Goal: Task Accomplishment & Management: Manage account settings

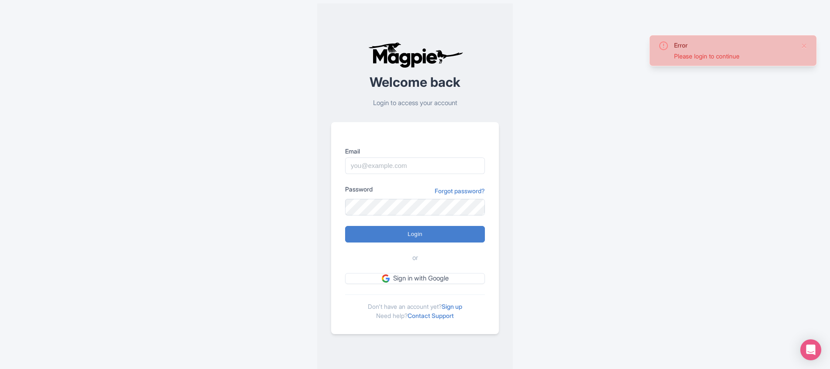
type input "[EMAIL_ADDRESS][DOMAIN_NAME]"
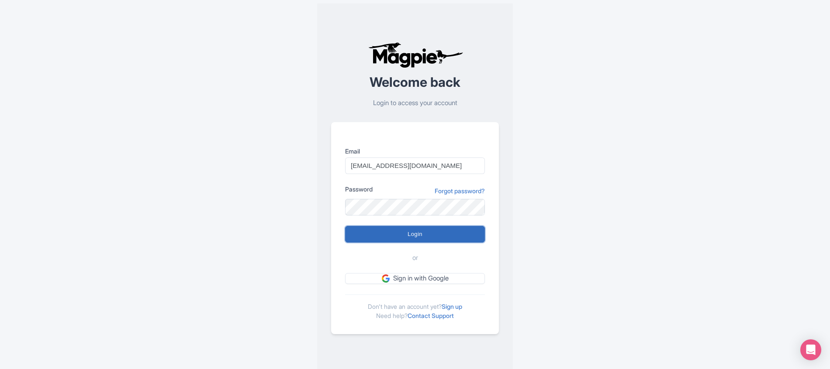
click at [416, 236] on input "Login" at bounding box center [415, 234] width 140 height 17
type input "Logging in..."
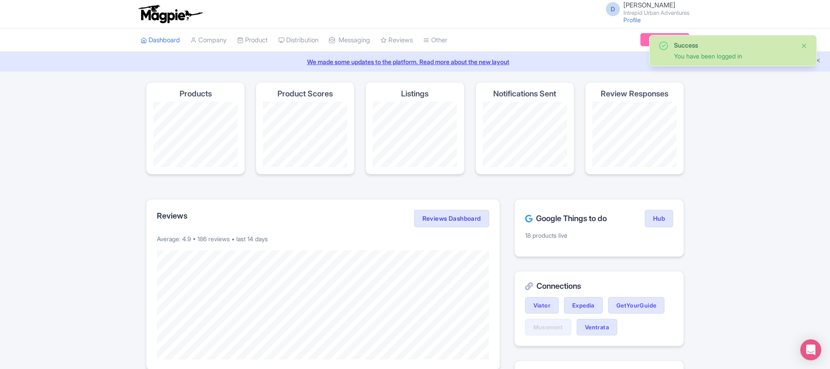
click at [805, 45] on button "Close" at bounding box center [803, 46] width 7 height 10
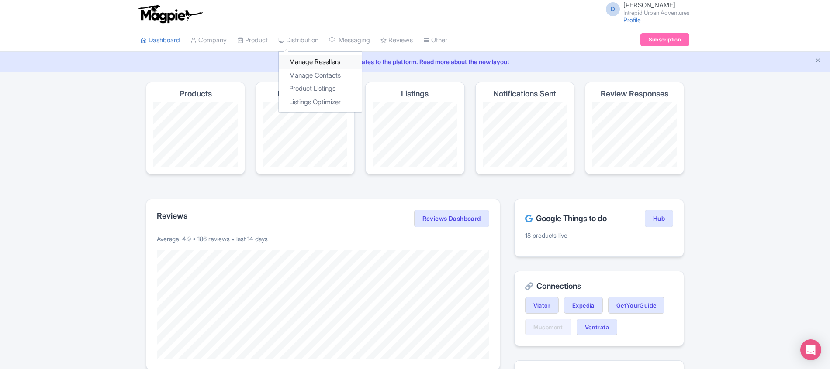
click at [319, 60] on link "Manage Resellers" at bounding box center [320, 62] width 83 height 14
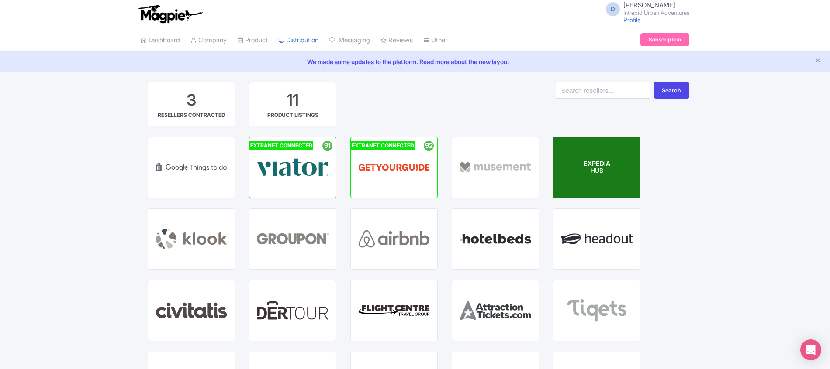
click at [566, 164] on div "EXPEDIA HUB" at bounding box center [596, 168] width 86 height 60
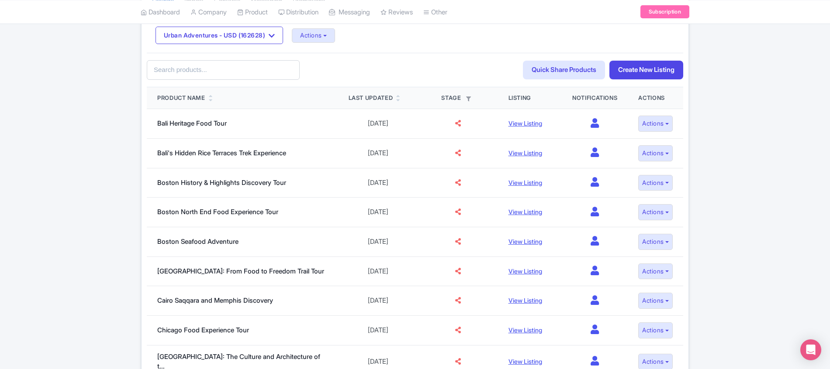
scroll to position [208, 0]
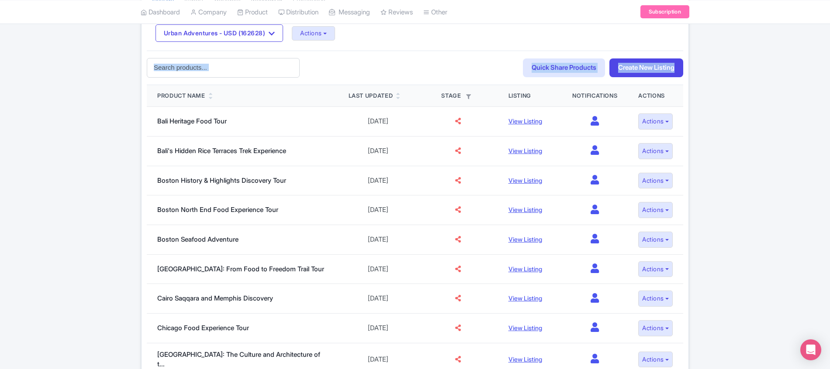
drag, startPoint x: 829, startPoint y: 97, endPoint x: 829, endPoint y: 47, distance: 50.2
click at [829, 47] on div "Apr 02, 2025 - Apr 02, 2026 View all (1) Add contract 40 Live products 40/2 (ac…" at bounding box center [415, 305] width 830 height 863
click at [751, 79] on div "Apr 02, 2025 - Apr 02, 2026 View all (1) Add contract 40 Live products 40/2 (ac…" at bounding box center [415, 305] width 830 height 863
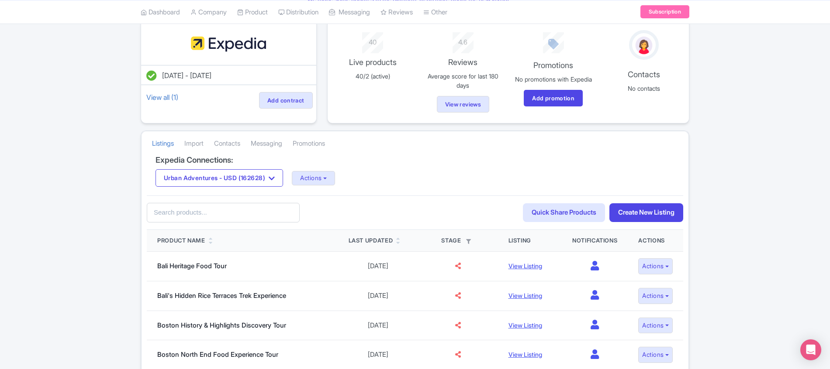
scroll to position [0, 0]
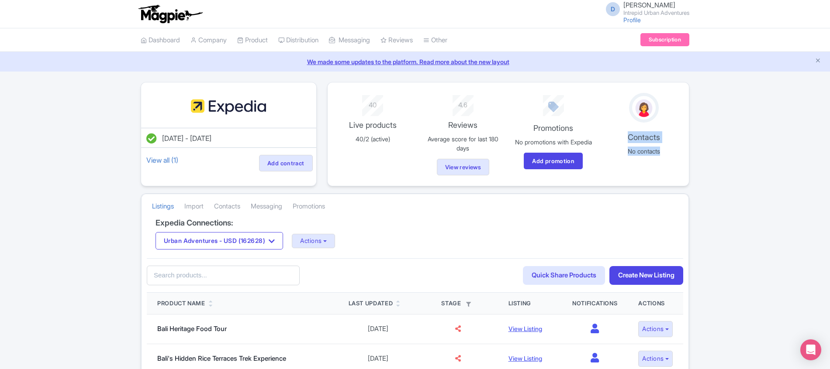
drag, startPoint x: 829, startPoint y: 103, endPoint x: 835, endPoint y: 145, distance: 42.8
click at [829, 145] on html "D Darja Klavs Intrepid Urban Adventures Profile Users Settings Sign out Dashboa…" at bounding box center [415, 184] width 830 height 369
drag, startPoint x: 832, startPoint y: 145, endPoint x: 709, endPoint y: 110, distance: 127.8
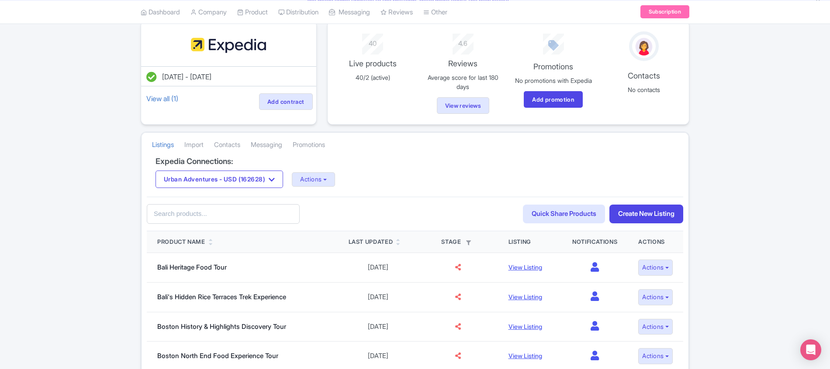
scroll to position [84, 0]
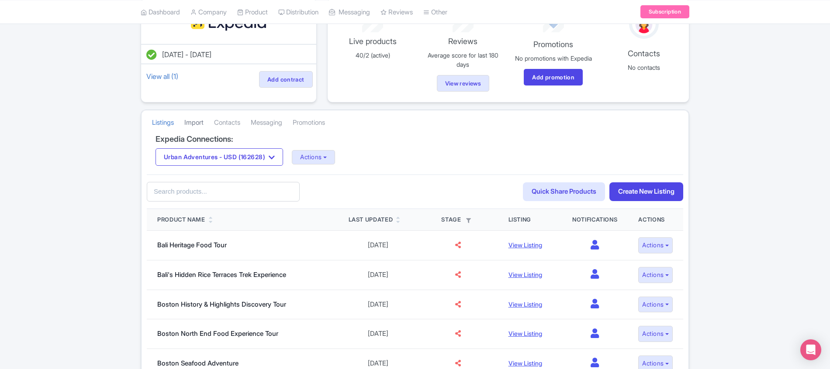
click at [202, 128] on link "Import" at bounding box center [193, 123] width 19 height 24
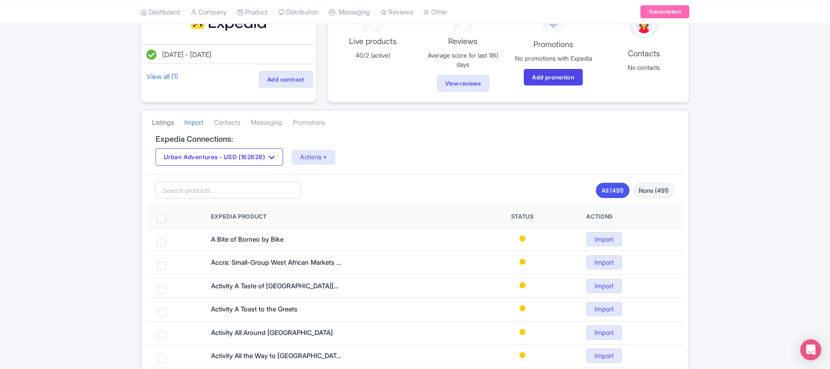
click at [168, 129] on link "Listings" at bounding box center [163, 123] width 22 height 24
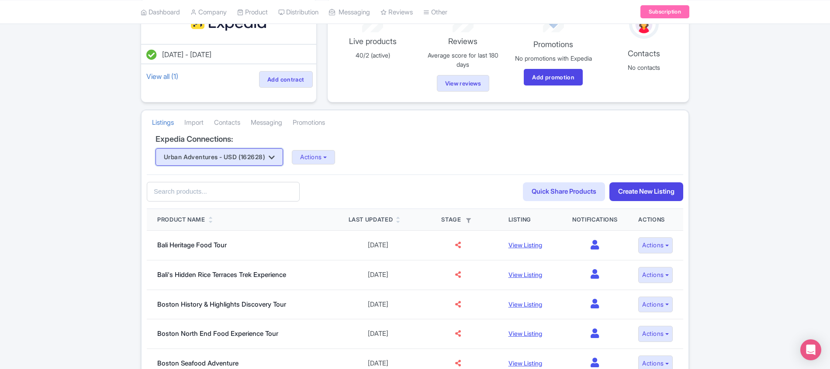
click at [238, 158] on button "Urban Adventures - USD (162628)" at bounding box center [218, 156] width 127 height 17
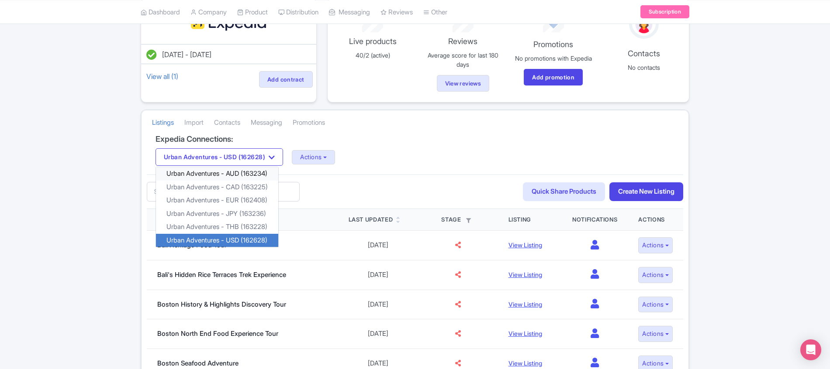
click at [238, 176] on link "Urban Adventures - AUD (163234)" at bounding box center [217, 174] width 122 height 14
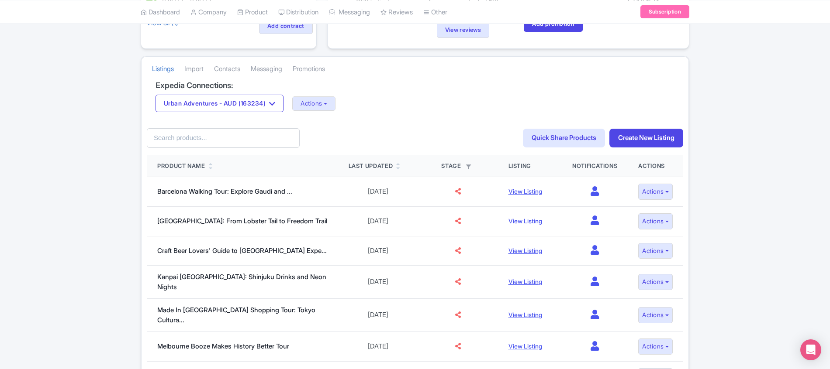
scroll to position [157, 0]
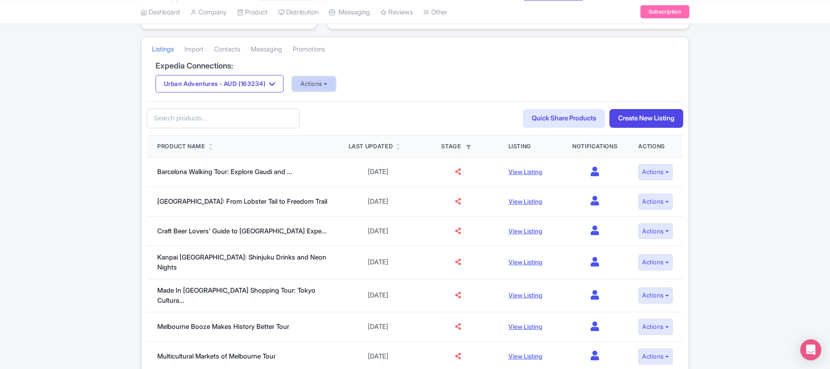
click at [320, 84] on button "Actions" at bounding box center [313, 84] width 43 height 14
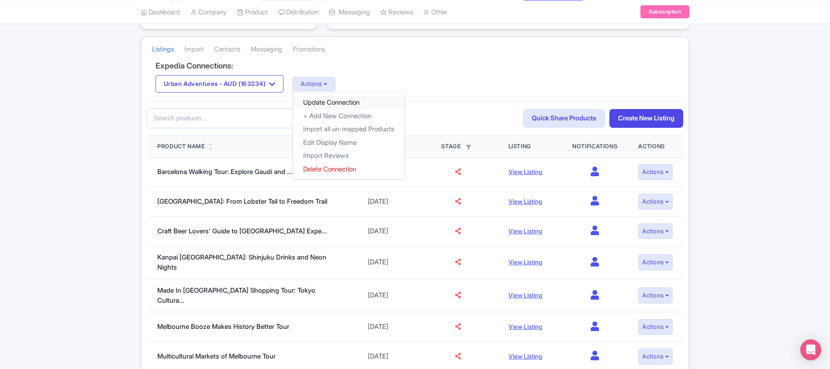
click at [333, 109] on link "Update Connection" at bounding box center [349, 103] width 112 height 14
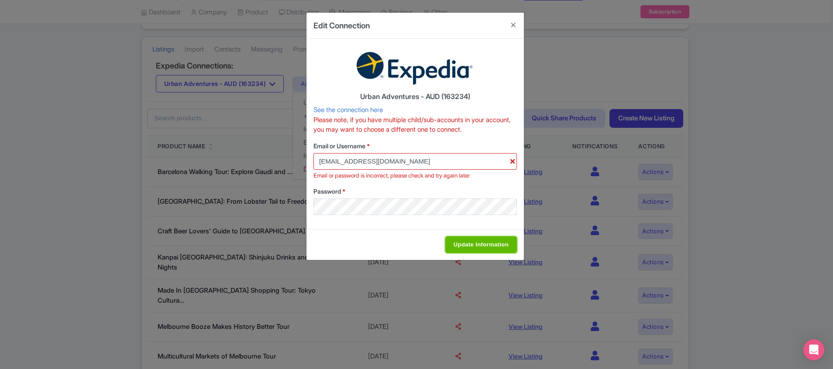
click at [464, 247] on input "Update Information" at bounding box center [481, 245] width 72 height 17
type input "Saving..."
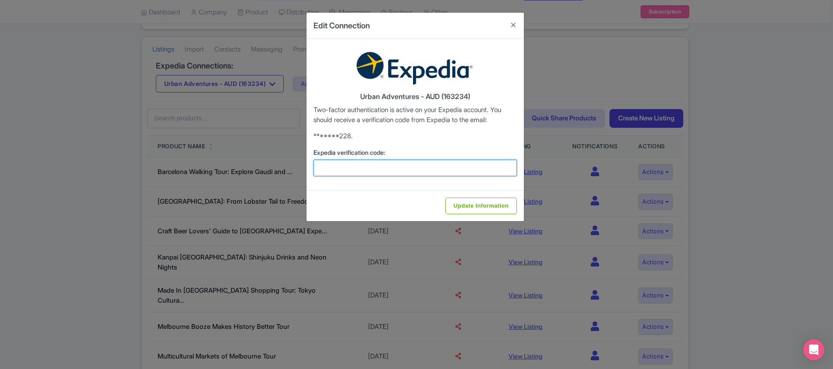
click at [361, 170] on input "Expedia verification code:" at bounding box center [414, 168] width 203 height 17
type input "491873"
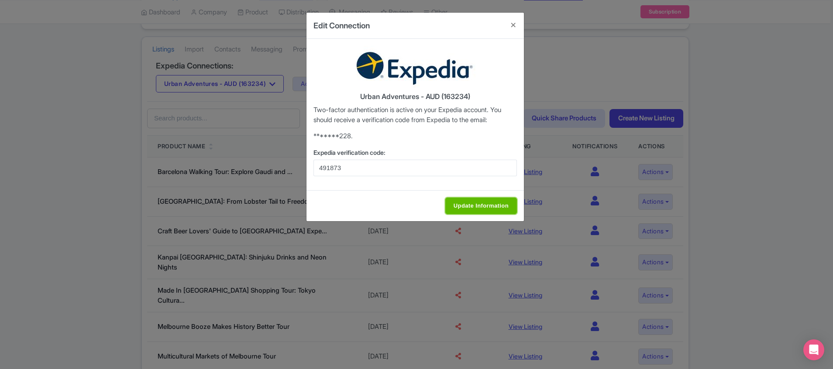
click at [462, 205] on input "Update Information" at bounding box center [481, 206] width 72 height 17
type input "Saving..."
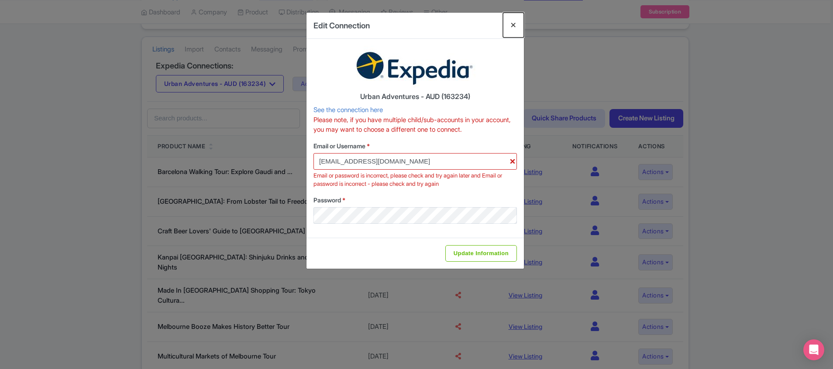
click at [516, 24] on button "Close" at bounding box center [513, 25] width 21 height 25
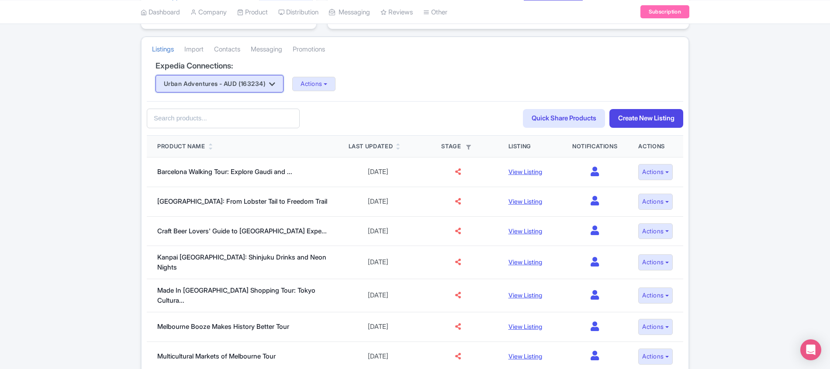
click at [274, 92] on button "Urban Adventures - AUD (163234)" at bounding box center [219, 83] width 128 height 17
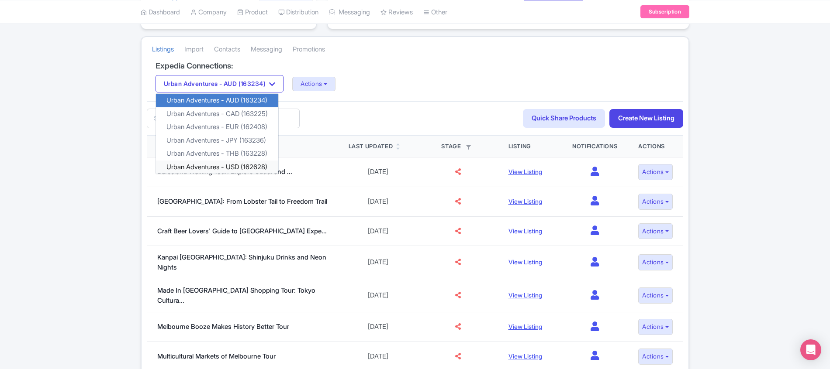
click at [255, 167] on link "Urban Adventures - USD (162628)" at bounding box center [217, 168] width 122 height 14
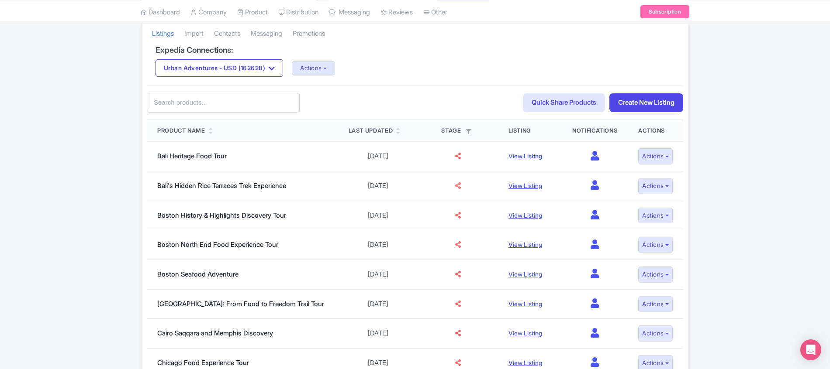
scroll to position [165, 0]
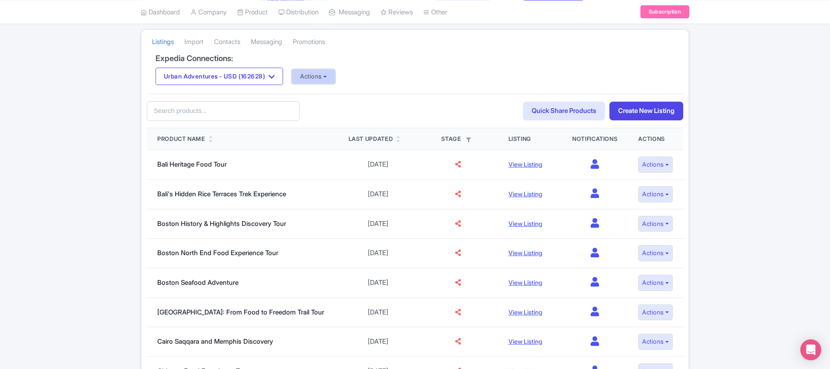
click at [320, 80] on button "Actions" at bounding box center [313, 76] width 43 height 14
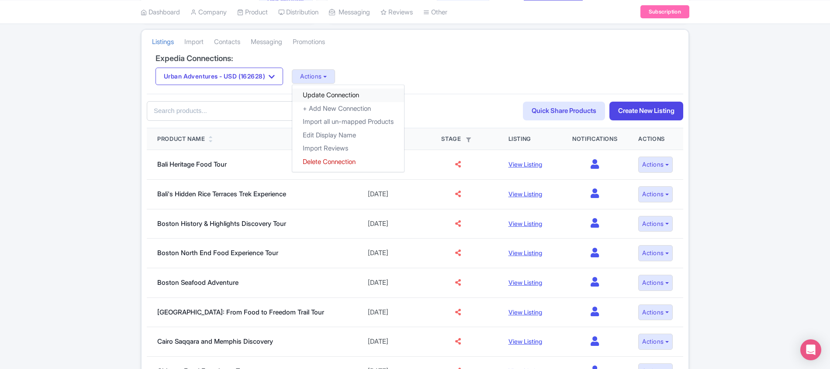
click at [350, 98] on link "Update Connection" at bounding box center [348, 96] width 112 height 14
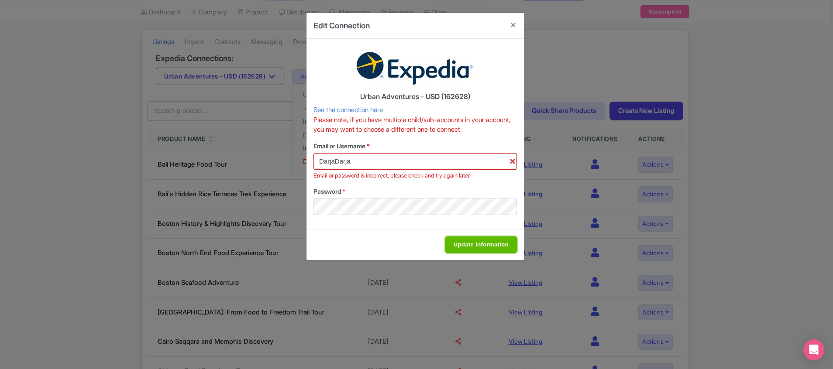
click at [475, 245] on input "Update Information" at bounding box center [481, 245] width 72 height 17
type input "Saving..."
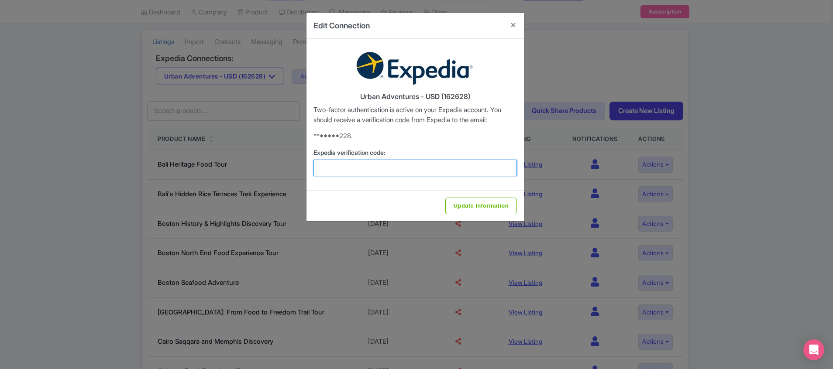
click at [401, 168] on input "Expedia verification code:" at bounding box center [414, 168] width 203 height 17
type input "650482"
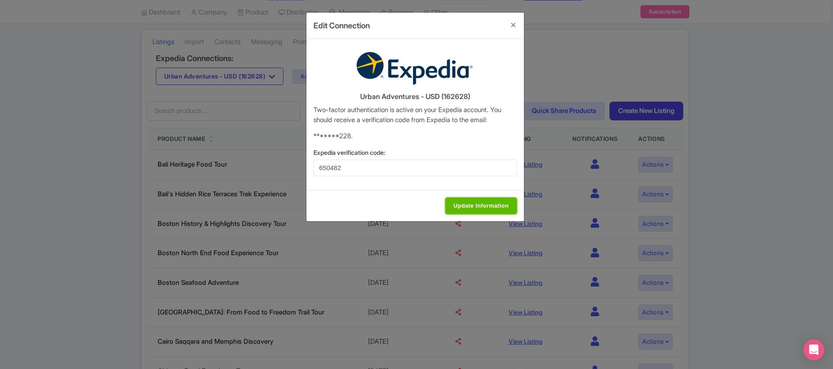
click at [475, 205] on input "Update Information" at bounding box center [481, 206] width 72 height 17
click at [501, 209] on input "Update Information" at bounding box center [481, 206] width 72 height 17
type input "Update Information"
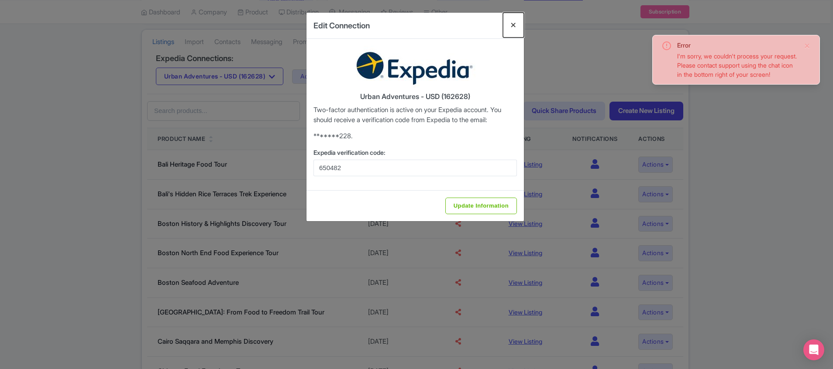
click at [513, 23] on button "Close" at bounding box center [513, 25] width 21 height 25
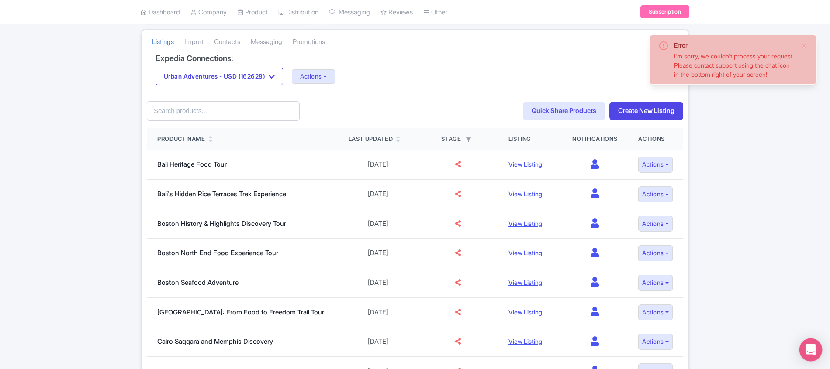
click at [809, 350] on icon "Open Intercom Messenger" at bounding box center [810, 349] width 10 height 11
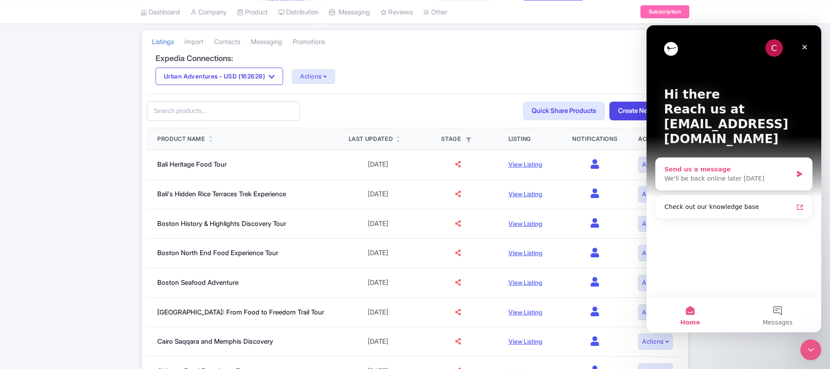
scroll to position [0, 0]
click at [784, 312] on button "Messages" at bounding box center [777, 315] width 87 height 35
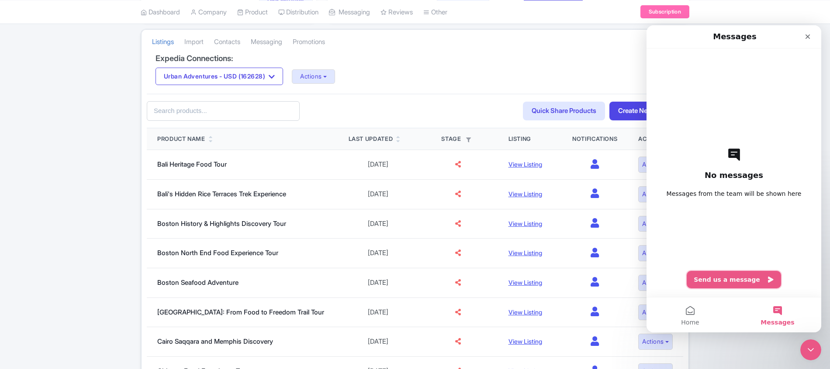
click at [736, 285] on button "Send us a message" at bounding box center [733, 279] width 94 height 17
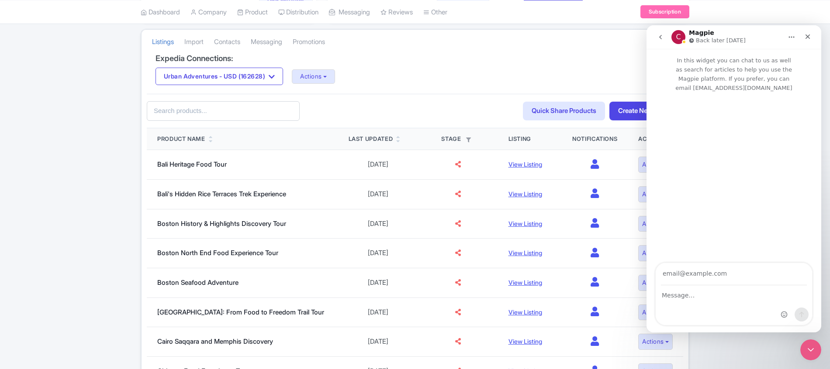
click at [725, 281] on input "Your email" at bounding box center [734, 274] width 146 height 22
type input "darja.klavs@intrepidtravel.com"
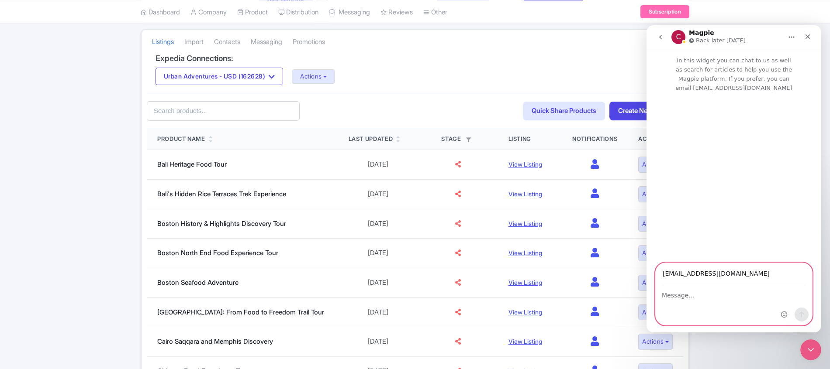
click at [706, 299] on textarea "Message…" at bounding box center [733, 293] width 156 height 15
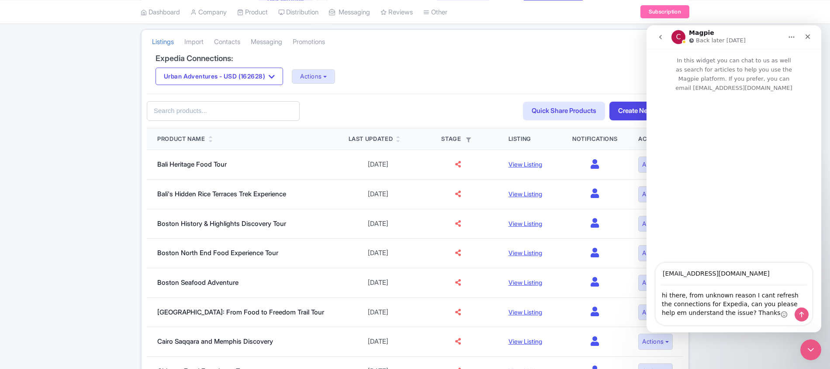
click at [791, 305] on div "Intercom messenger" at bounding box center [794, 294] width 34 height 62
click at [785, 302] on div "Intercom messenger" at bounding box center [794, 294] width 34 height 62
click at [672, 314] on textarea "hi there, from unknown reason I cant refresh the connections for Expedia, can y…" at bounding box center [733, 302] width 156 height 32
type textarea "hi there, from unknown reason I cant refresh the connections for Expedia, can y…"
click at [804, 316] on icon "Send a message…" at bounding box center [801, 314] width 7 height 7
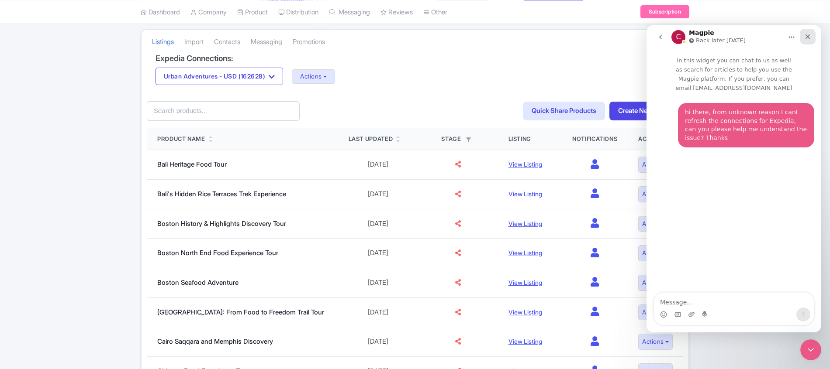
click at [808, 33] on icon "Close" at bounding box center [807, 36] width 7 height 7
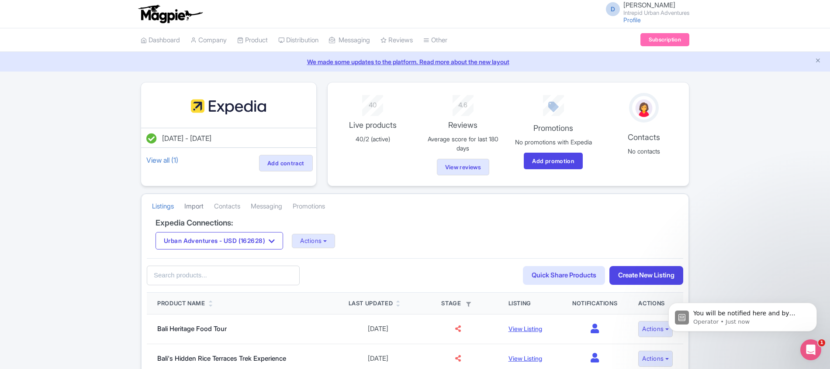
click at [198, 208] on link "Import" at bounding box center [193, 207] width 19 height 24
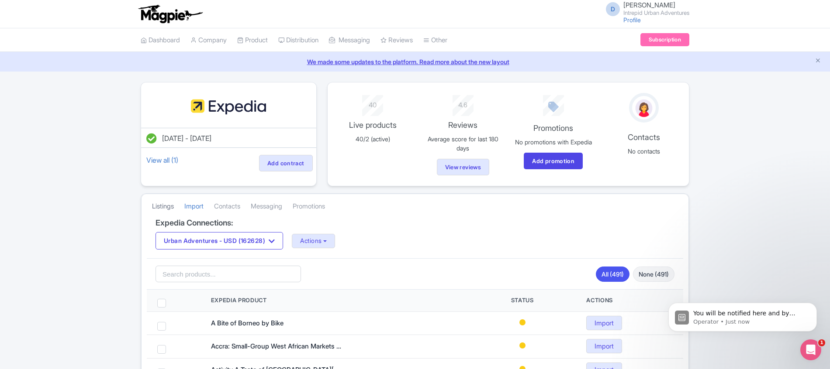
click at [165, 208] on link "Listings" at bounding box center [163, 207] width 22 height 24
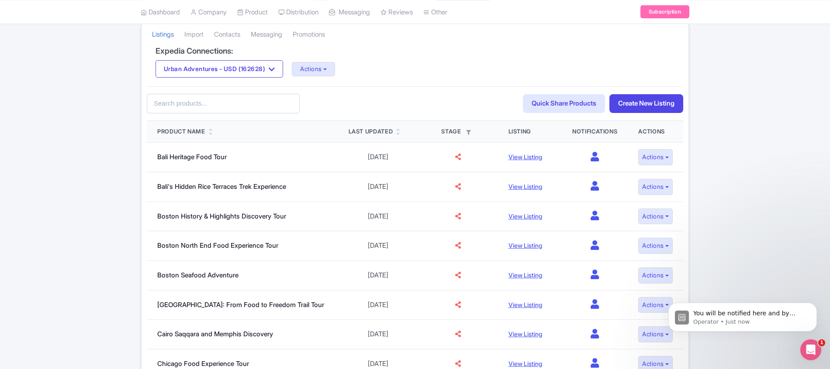
scroll to position [173, 0]
click at [327, 75] on button "Actions" at bounding box center [313, 68] width 43 height 14
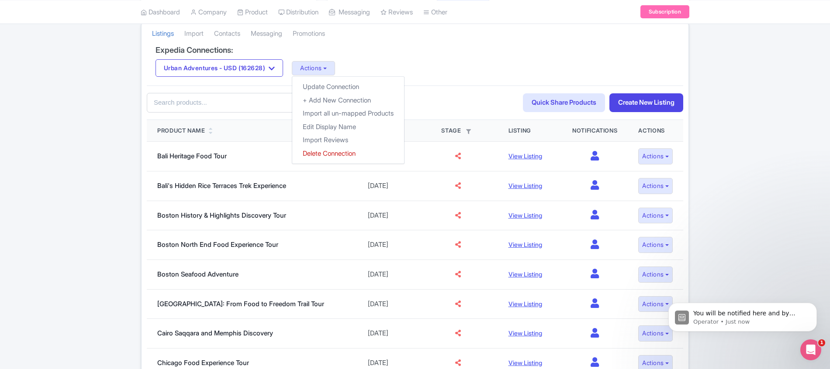
click at [434, 44] on div "Listings Import Contacts Messaging Promotions" at bounding box center [414, 33] width 547 height 24
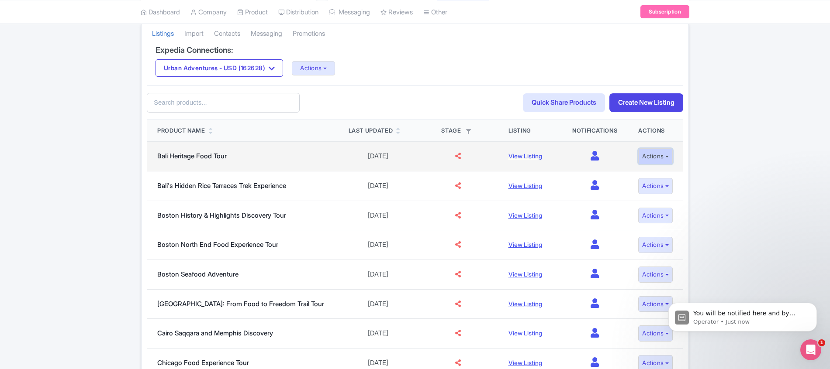
click at [647, 158] on button "Actions" at bounding box center [655, 156] width 34 height 16
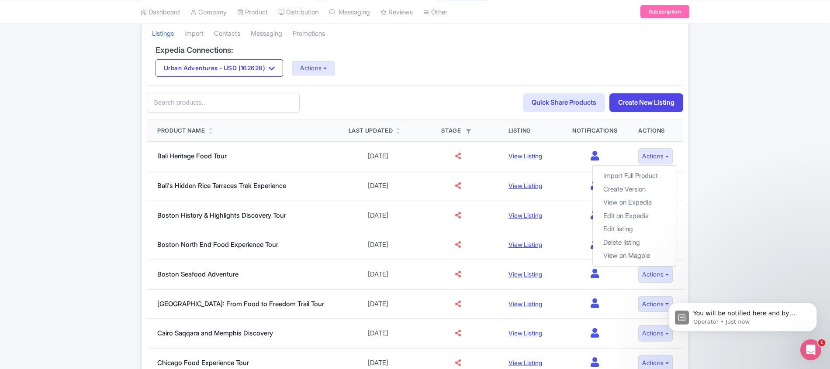
click at [706, 207] on div "Error I'm sorry, we couldn't process your request. Please contact support using…" at bounding box center [415, 340] width 830 height 863
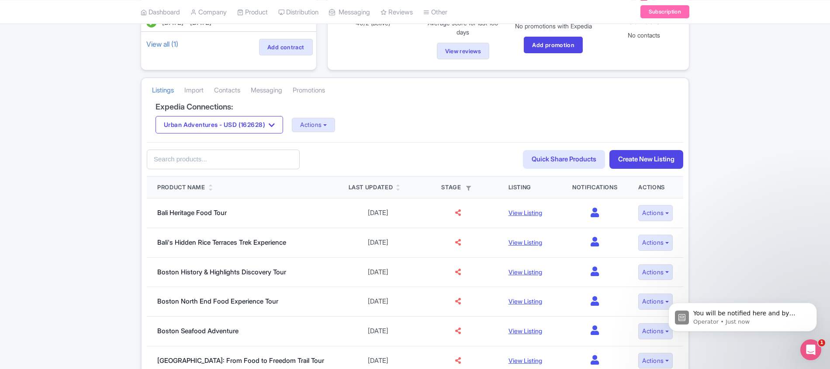
scroll to position [100, 0]
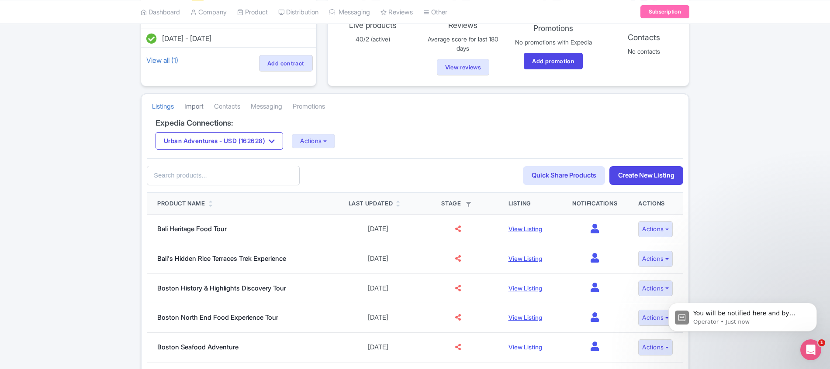
click at [198, 108] on link "Import" at bounding box center [193, 107] width 19 height 24
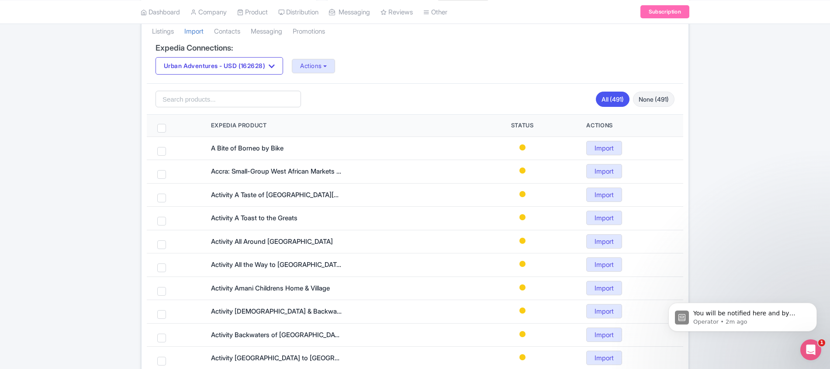
scroll to position [194, 0]
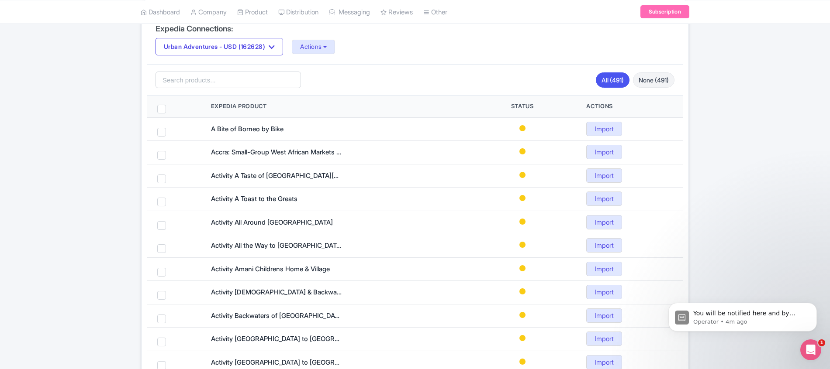
drag, startPoint x: 825, startPoint y: 101, endPoint x: 827, endPoint y: 72, distance: 28.9
click at [827, 72] on div "Error I'm sorry, we couldn't process your request. Please contact support using…" at bounding box center [415, 254] width 830 height 733
click at [736, 90] on div "Error I'm sorry, we couldn't process your request. Please contact support using…" at bounding box center [415, 254] width 830 height 733
click at [777, 312] on p "You will be notified here and by email (darja.klavs@intrepidtravel.com)" at bounding box center [749, 314] width 113 height 9
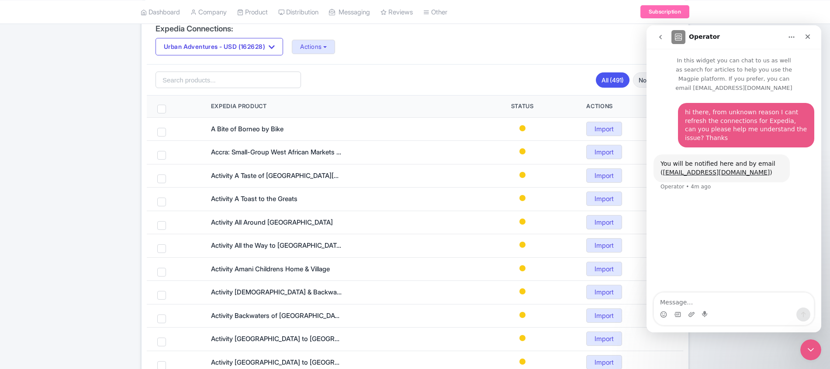
click at [127, 203] on div "Error I'm sorry, we couldn't process your request. Please contact support using…" at bounding box center [415, 254] width 830 height 733
click at [771, 9] on div "Dashboard Company Product My Products Image Library Rate Sheets Distribution Ma…" at bounding box center [415, 12] width 830 height 24
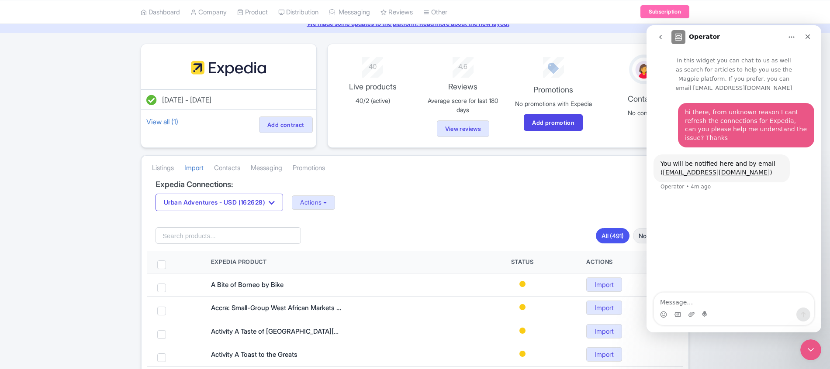
scroll to position [149, 0]
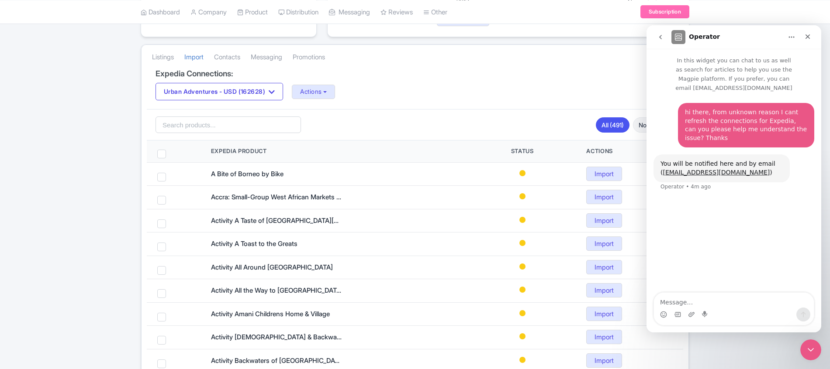
drag, startPoint x: 832, startPoint y: 82, endPoint x: 154, endPoint y: 17, distance: 681.1
click at [24, 124] on div "Error I'm sorry, we couldn't process your request. Please contact support using…" at bounding box center [415, 299] width 830 height 733
click at [808, 36] on icon "Close" at bounding box center [807, 36] width 5 height 5
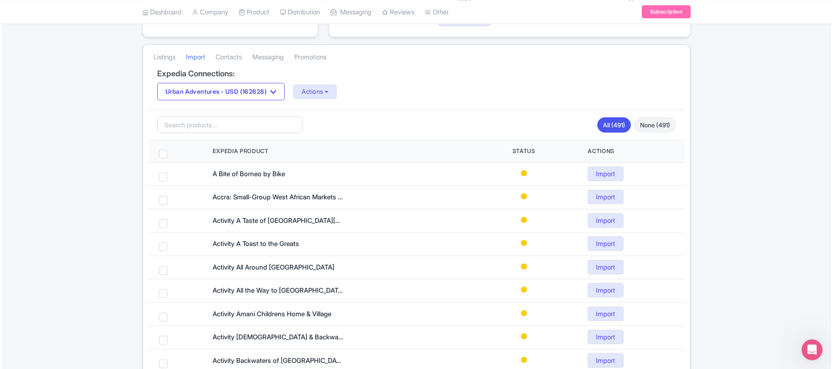
scroll to position [0, 0]
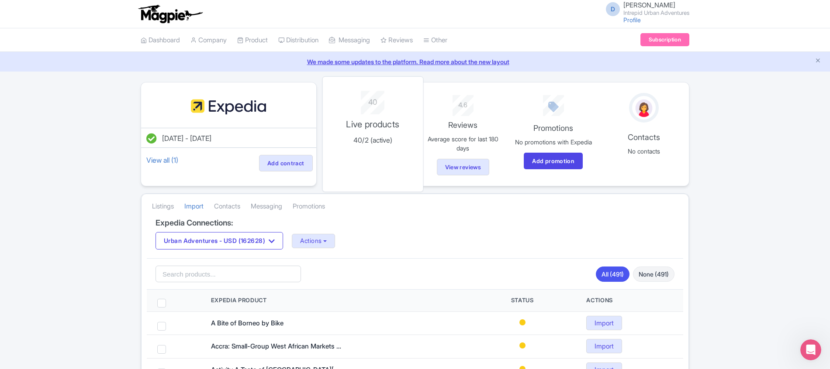
click at [379, 133] on div "40 Live products 40/2 (active)" at bounding box center [372, 134] width 101 height 116
click at [469, 118] on p "Reviews" at bounding box center [463, 123] width 89 height 13
click at [198, 207] on link "Import" at bounding box center [193, 207] width 19 height 24
click at [161, 213] on link "Listings" at bounding box center [163, 207] width 22 height 24
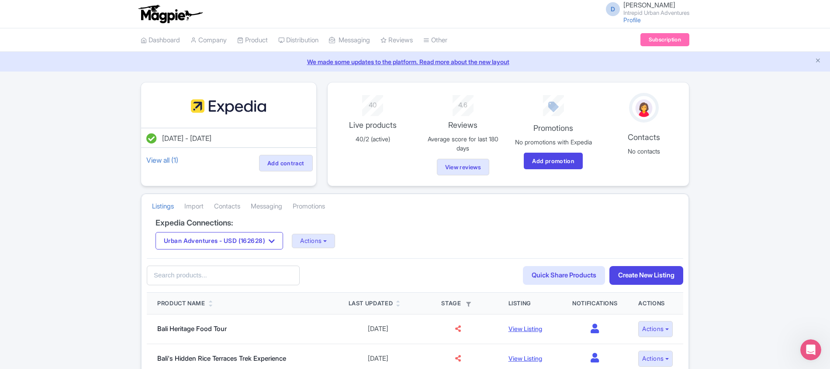
click at [331, 254] on div "Expedia Connections: Urban Adventures - USD (162628) Urban Adventures - AUD (16…" at bounding box center [415, 239] width 536 height 40
click at [310, 244] on button "Actions" at bounding box center [313, 241] width 43 height 14
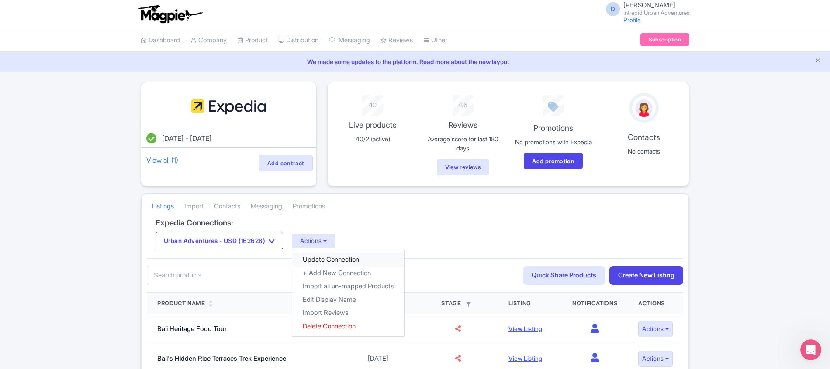
click at [353, 263] on link "Update Connection" at bounding box center [348, 260] width 112 height 14
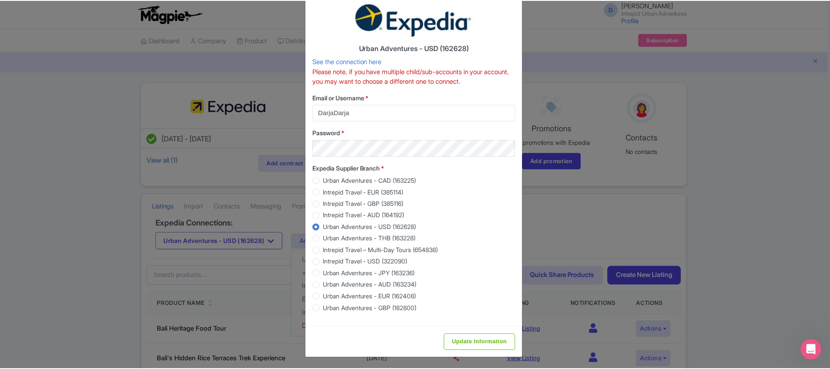
scroll to position [49, 0]
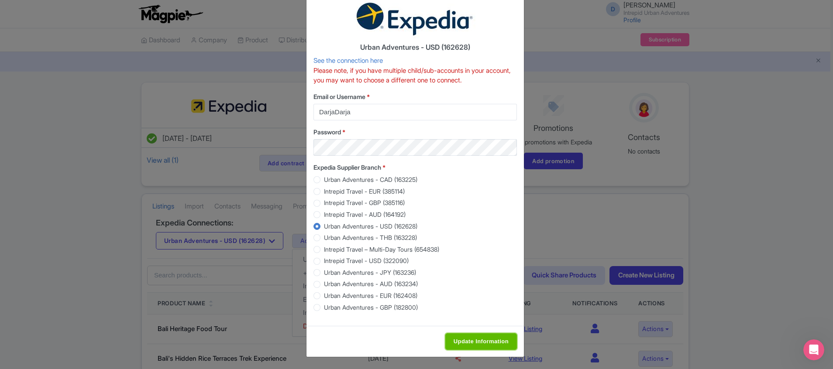
click at [477, 345] on input "Update Information" at bounding box center [481, 342] width 72 height 17
type input "Update Information"
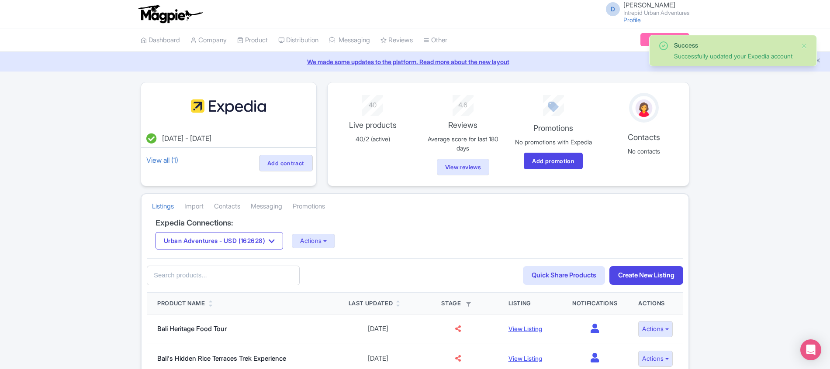
drag, startPoint x: 826, startPoint y: 84, endPoint x: 829, endPoint y: 98, distance: 14.7
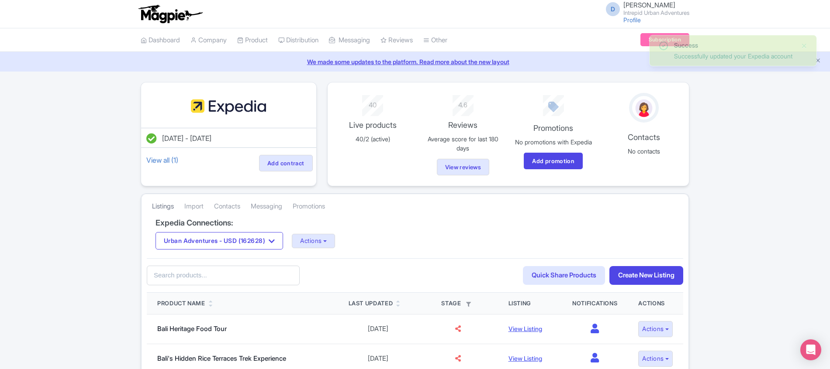
click at [160, 210] on link "Listings" at bounding box center [163, 207] width 22 height 24
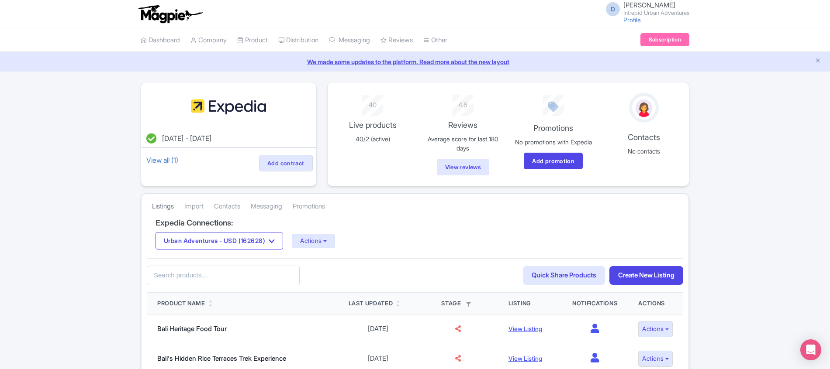
click at [160, 209] on link "Listings" at bounding box center [163, 207] width 22 height 24
click at [324, 248] on button "Actions" at bounding box center [313, 241] width 43 height 14
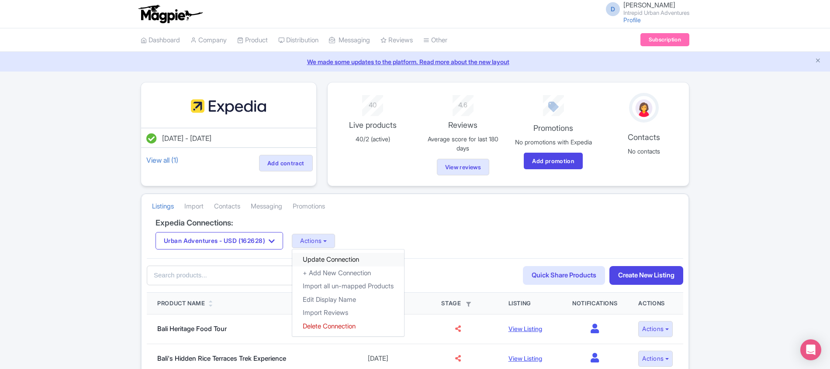
click at [328, 263] on link "Update Connection" at bounding box center [348, 260] width 112 height 14
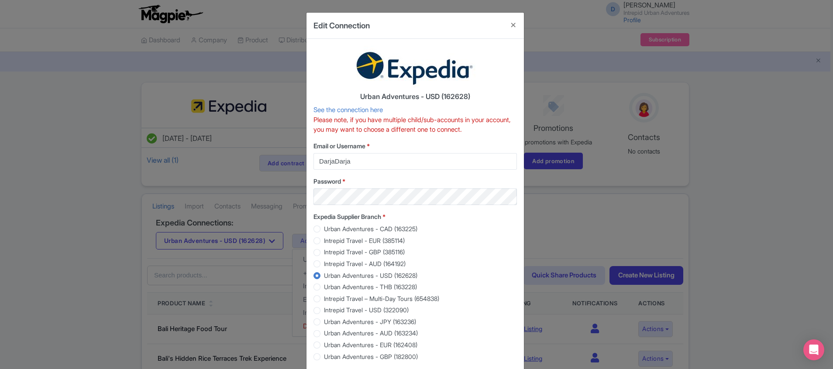
click at [324, 288] on label "Urban Adventures - THB (163228)" at bounding box center [370, 286] width 93 height 9
click at [324, 288] on input "Urban Adventures - THB (163228)" at bounding box center [328, 286] width 9 height 9
radio input "true"
click at [324, 293] on input "Intrepid Travel – Multi-Day Tours (654838)" at bounding box center [328, 297] width 9 height 9
radio input "true"
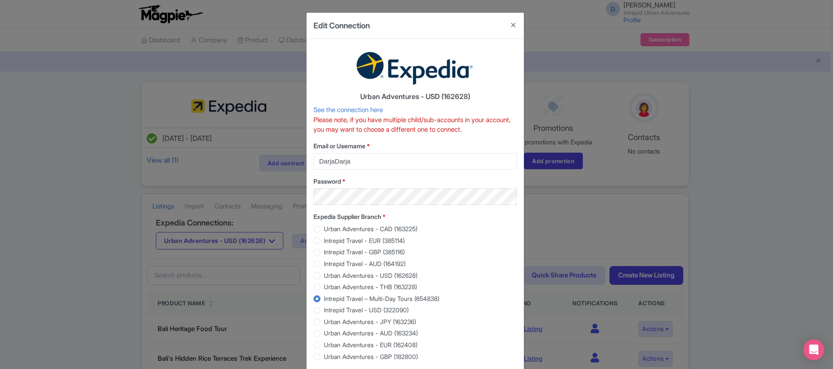
click at [324, 305] on input "Intrepid Travel - USD (322090)" at bounding box center [328, 309] width 9 height 9
radio input "true"
click at [324, 286] on label "Urban Adventures - THB (163228)" at bounding box center [370, 286] width 93 height 9
click at [324, 286] on input "Urban Adventures - THB (163228)" at bounding box center [328, 286] width 9 height 9
radio input "true"
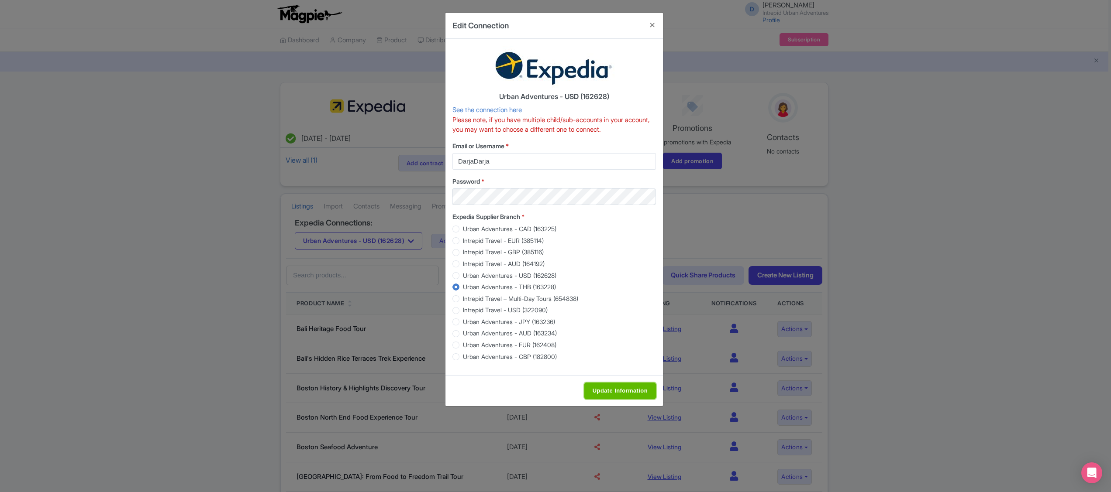
click at [615, 369] on input "Update Information" at bounding box center [620, 391] width 72 height 17
type input "Saving..."
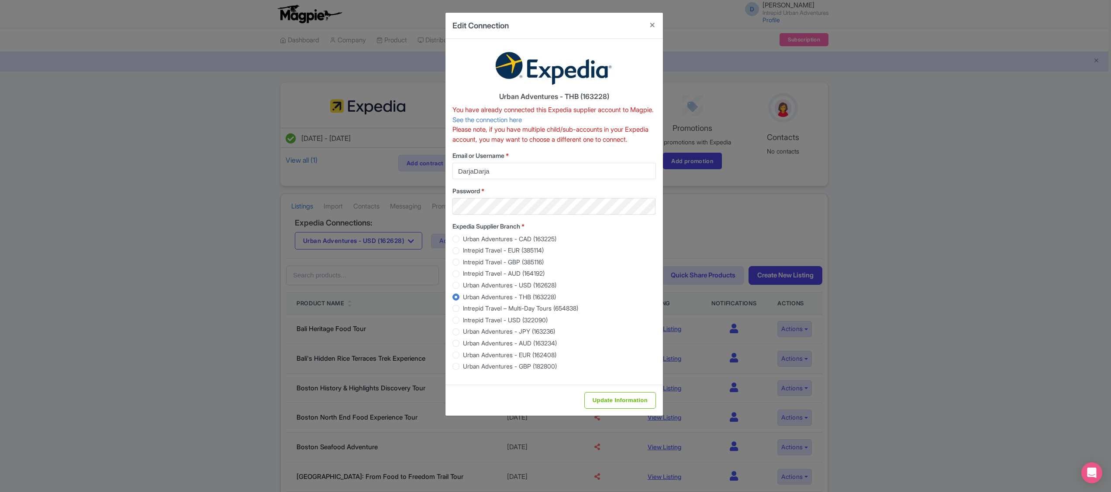
click at [233, 354] on div "Edit Connection Urban Adventures - THB (163228) You have already connected this…" at bounding box center [555, 246] width 1111 height 492
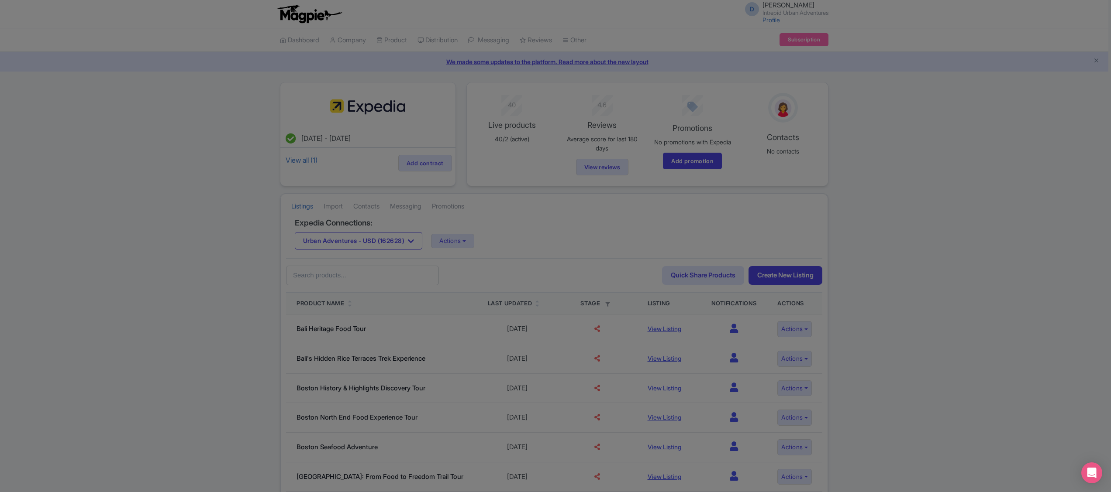
click at [233, 354] on body "D Darja Klavs Intrepid Urban Adventures Profile Users Settings Sign out Dashboa…" at bounding box center [555, 246] width 1111 height 492
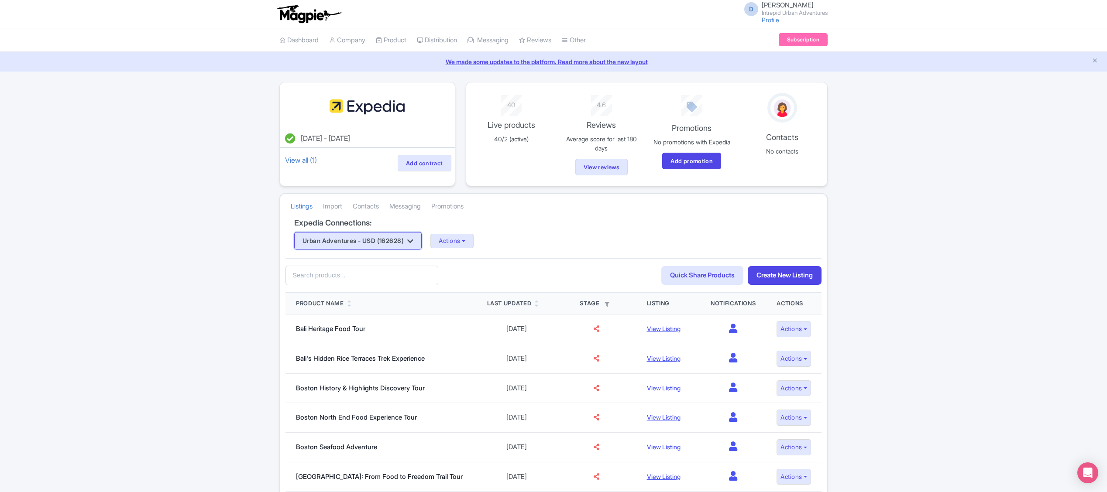
click at [381, 247] on button "Urban Adventures - USD (162628)" at bounding box center [357, 240] width 127 height 17
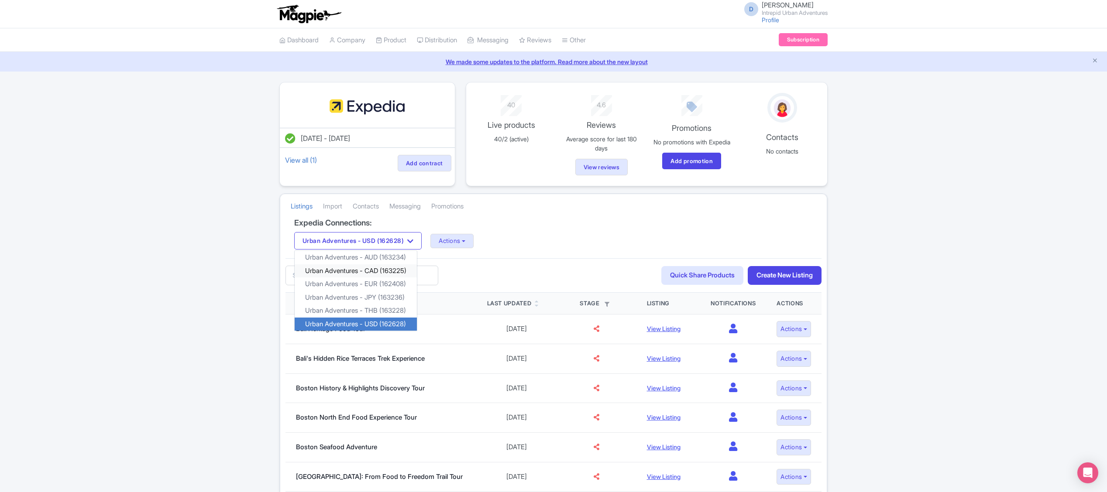
click at [390, 275] on link "Urban Adventures - CAD (163225)" at bounding box center [356, 272] width 122 height 14
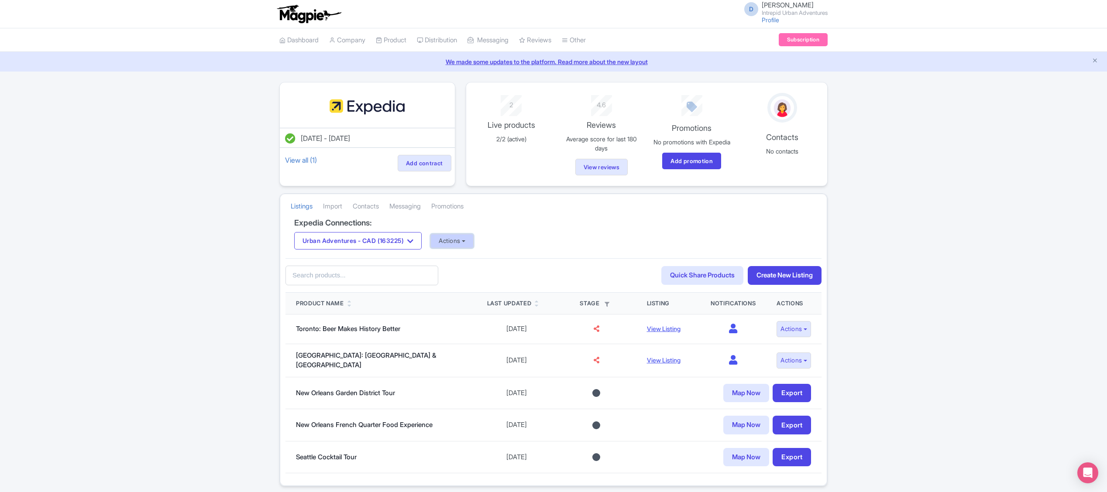
click at [460, 248] on button "Actions" at bounding box center [451, 241] width 43 height 14
click at [482, 264] on link "Update Connection" at bounding box center [487, 261] width 112 height 14
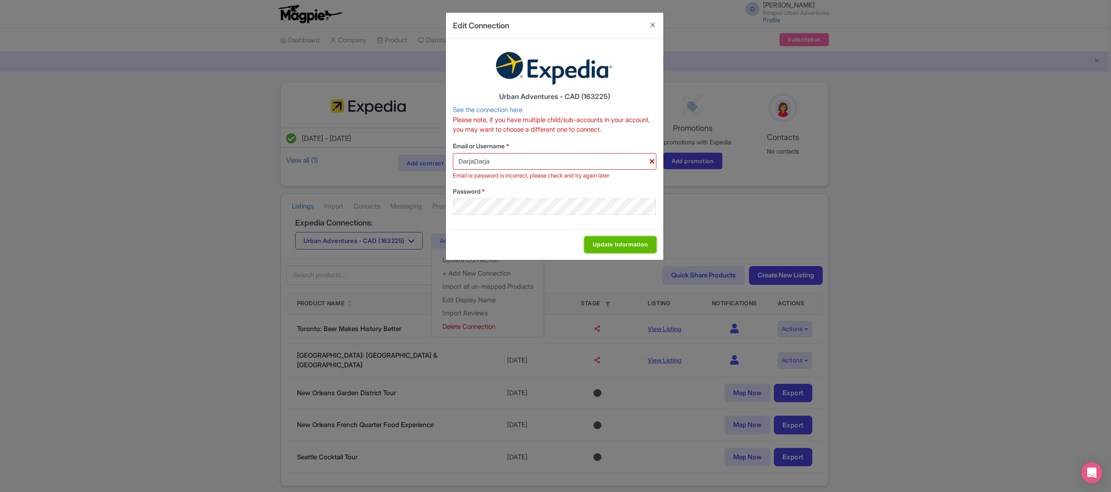
click at [596, 245] on input "Update Information" at bounding box center [620, 245] width 72 height 17
type input "Saving..."
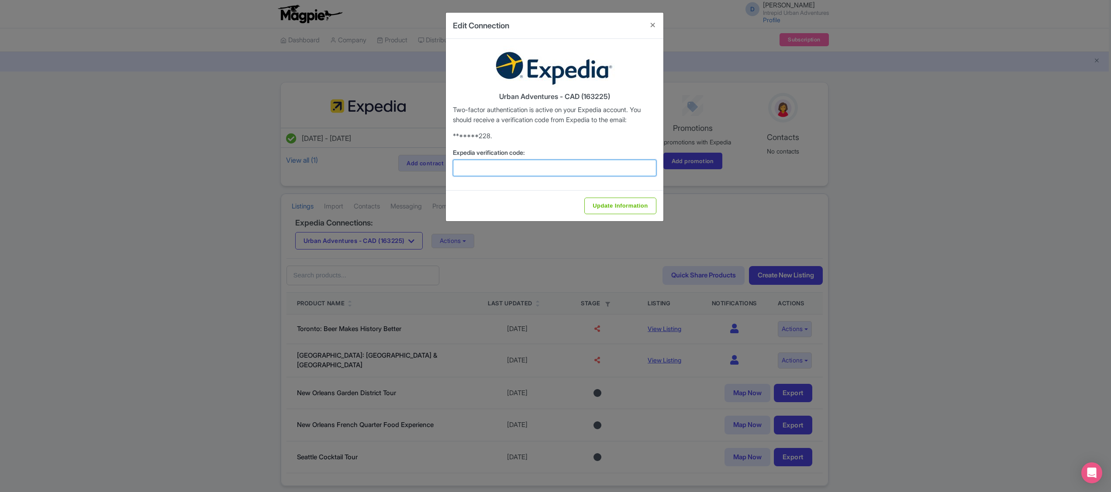
click at [512, 168] on input "Expedia verification code:" at bounding box center [554, 168] width 203 height 17
type input "717493"
click at [596, 203] on input "Update Information" at bounding box center [620, 206] width 72 height 17
type input "Saving..."
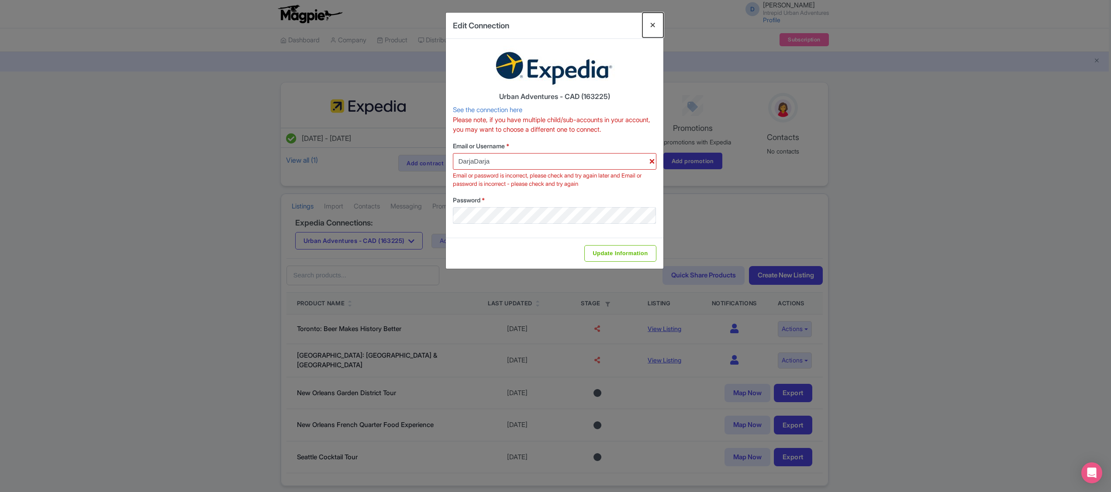
click at [649, 25] on button "Close" at bounding box center [652, 25] width 21 height 25
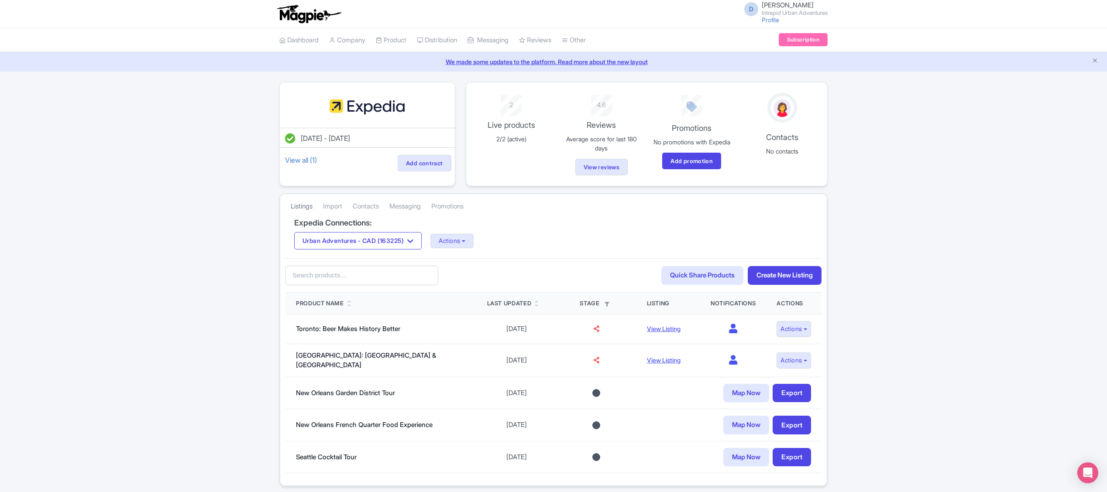
click at [296, 212] on link "Listings" at bounding box center [302, 207] width 22 height 24
click at [395, 245] on button "Urban Adventures - CAD (163225)" at bounding box center [357, 240] width 127 height 17
click at [401, 288] on link "Urban Adventures - EUR (162408)" at bounding box center [356, 285] width 122 height 14
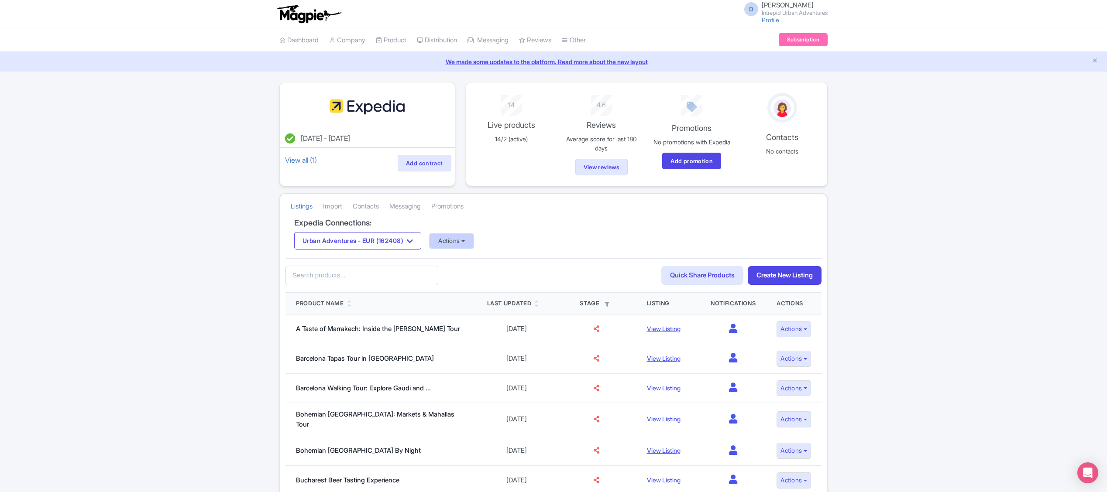
click at [472, 245] on button "Actions" at bounding box center [451, 241] width 43 height 14
click at [487, 264] on link "Update Connection" at bounding box center [486, 261] width 112 height 14
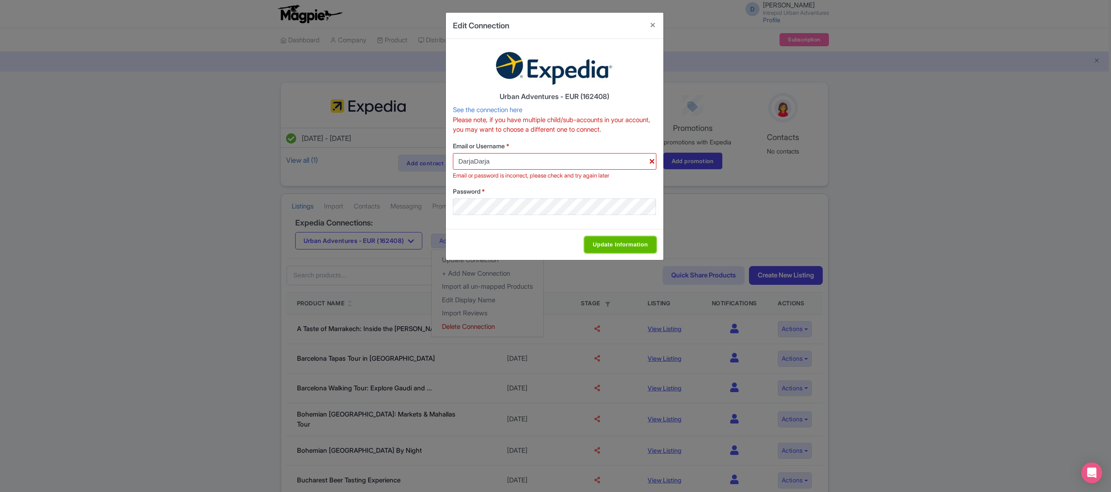
click at [597, 245] on input "Update Information" at bounding box center [620, 245] width 72 height 17
type input "Saving..."
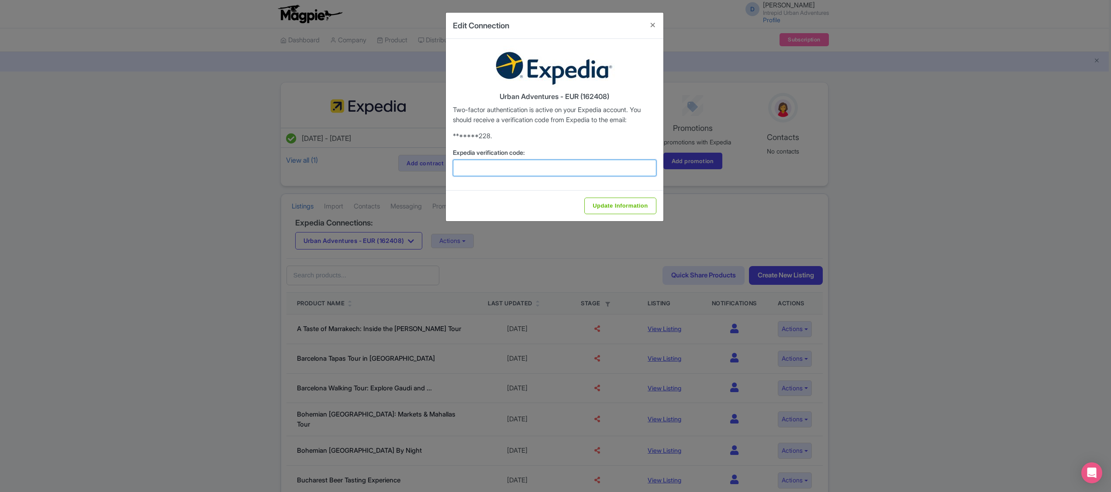
click at [505, 162] on input "Expedia verification code:" at bounding box center [554, 168] width 203 height 17
type input "103723"
click at [604, 208] on input "Update Information" at bounding box center [620, 206] width 72 height 17
type input "Update Information"
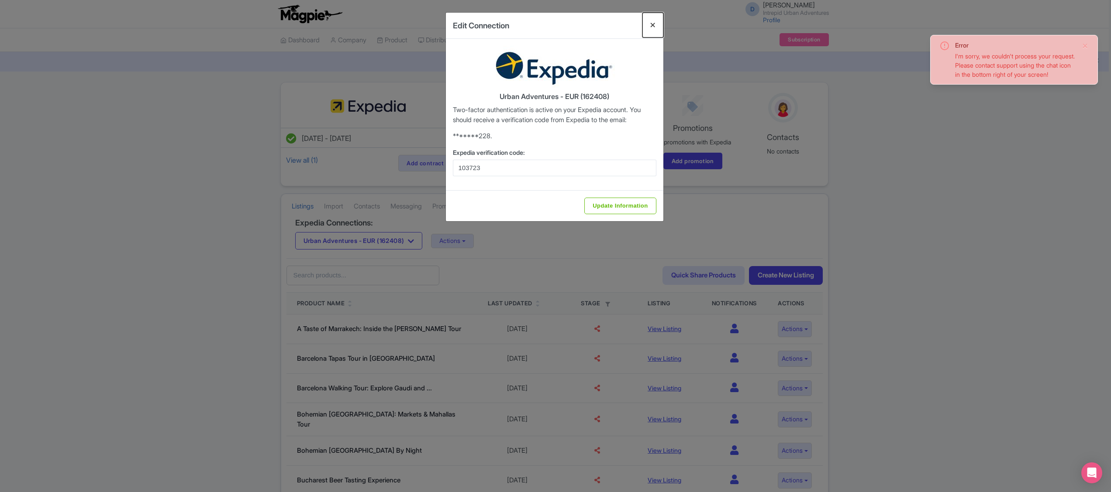
click at [650, 25] on button "Close" at bounding box center [652, 25] width 21 height 25
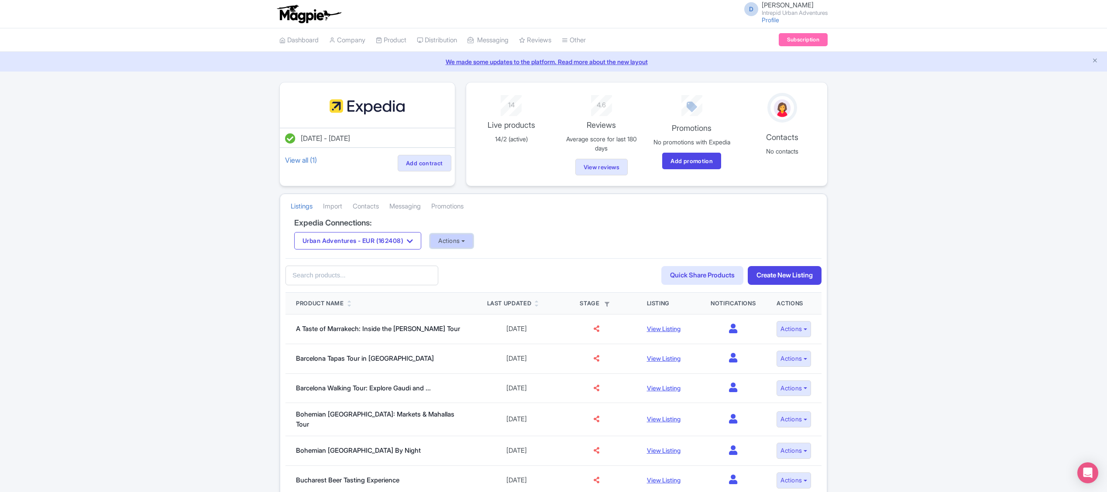
click at [459, 240] on button "Actions" at bounding box center [451, 241] width 43 height 14
click at [496, 265] on link "Update Connection" at bounding box center [486, 261] width 112 height 14
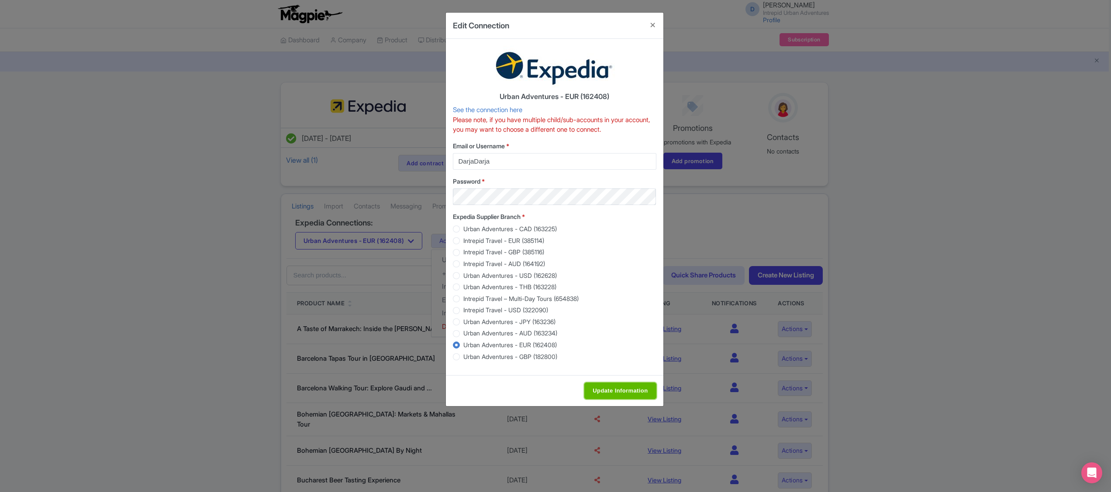
click at [613, 396] on input "Update Information" at bounding box center [620, 391] width 72 height 17
type input "Update Information"
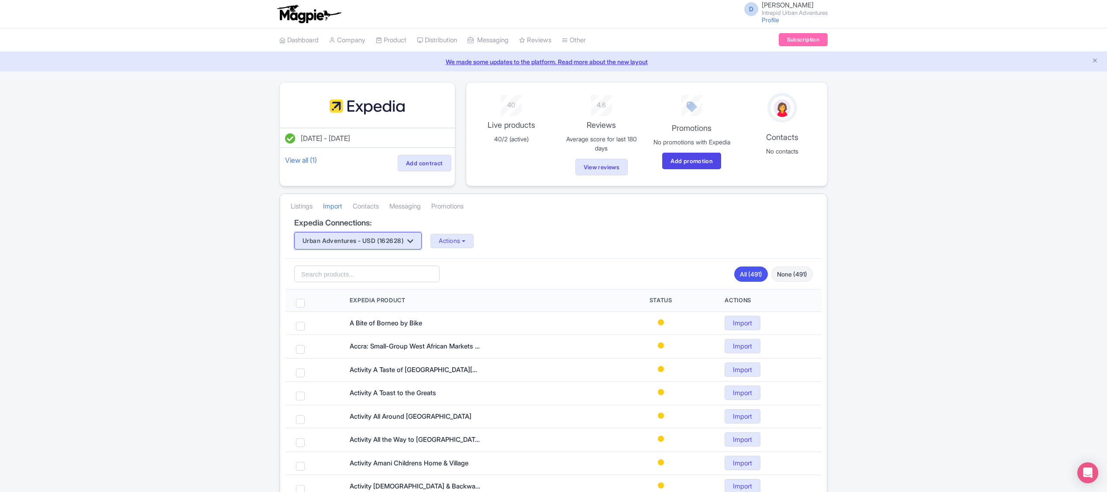
click at [401, 246] on button "Urban Adventures - USD (162628)" at bounding box center [357, 240] width 127 height 17
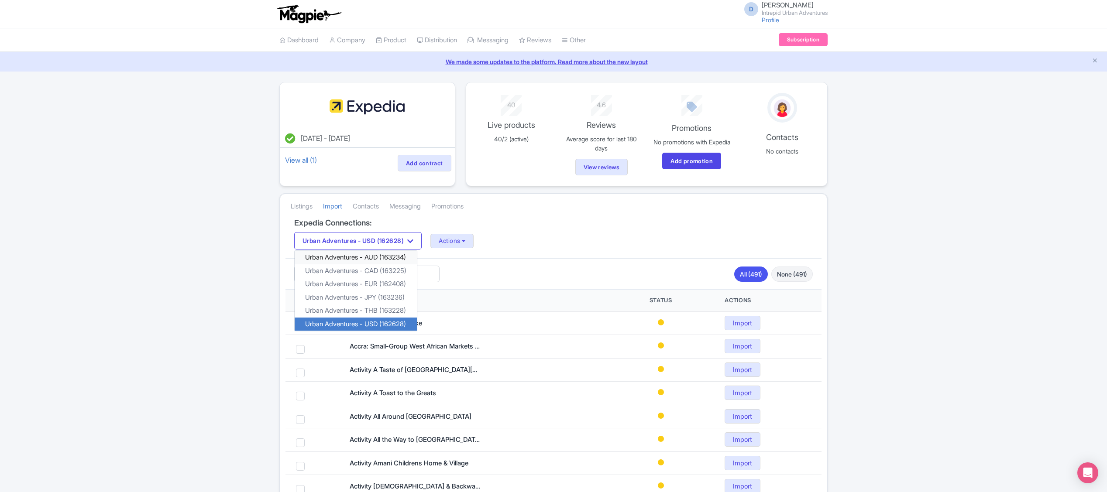
click at [397, 262] on link "Urban Adventures - AUD (163234)" at bounding box center [356, 258] width 122 height 14
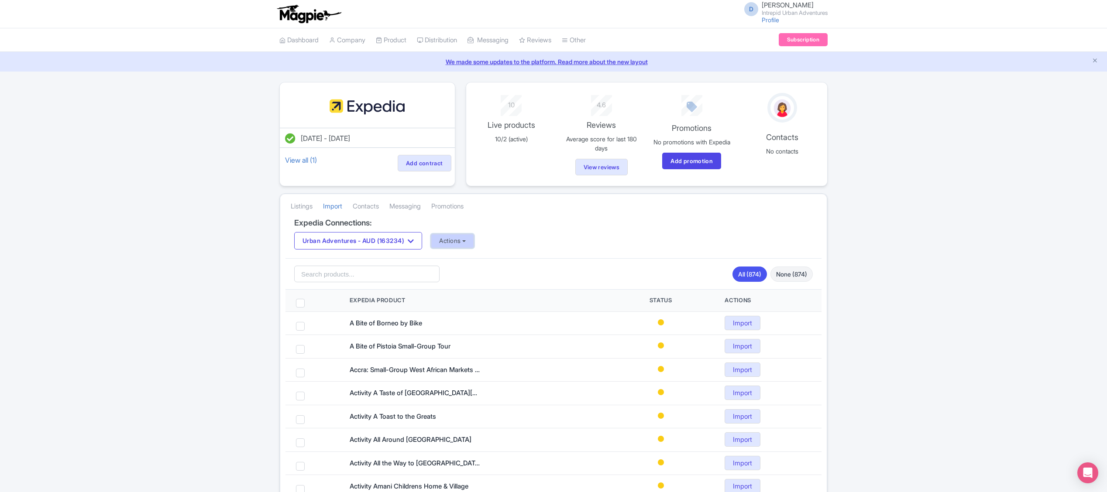
click at [465, 248] on button "Actions" at bounding box center [452, 241] width 43 height 14
click at [475, 266] on link "Update Connection" at bounding box center [487, 261] width 112 height 14
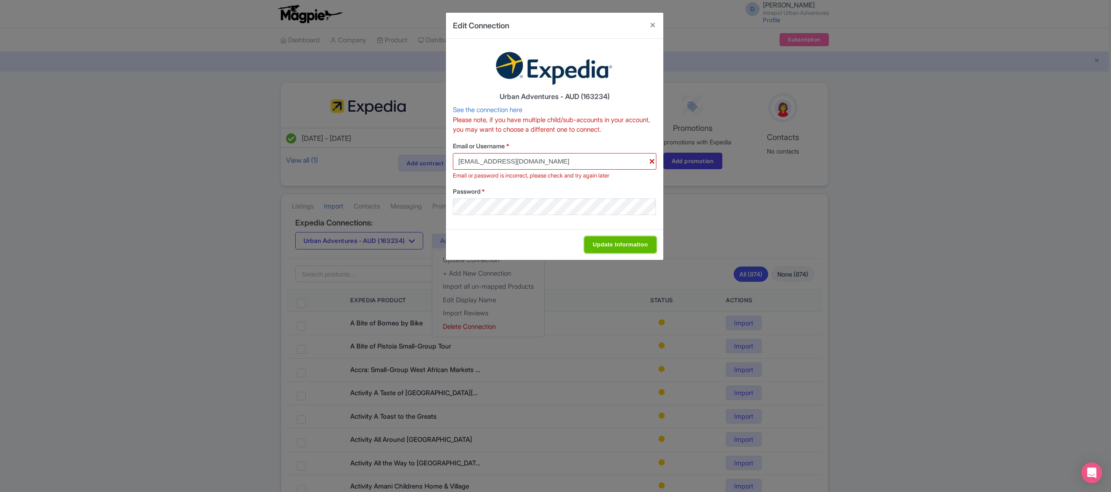
click at [603, 247] on input "Update Information" at bounding box center [620, 245] width 72 height 17
type input "Saving..."
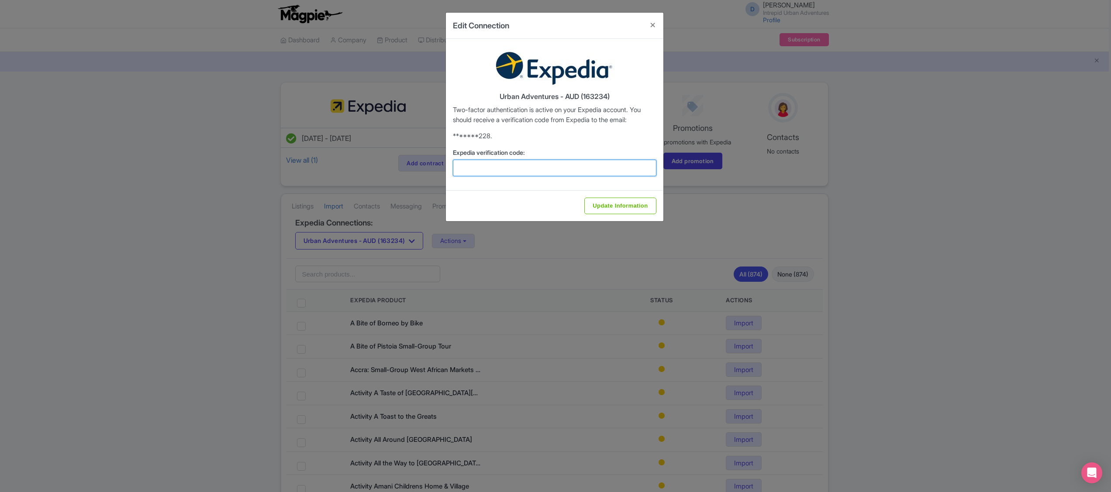
click at [518, 165] on input "Expedia verification code:" at bounding box center [554, 168] width 203 height 17
type input "126200"
click at [598, 200] on input "Update Information" at bounding box center [620, 206] width 72 height 17
type input "Update Information"
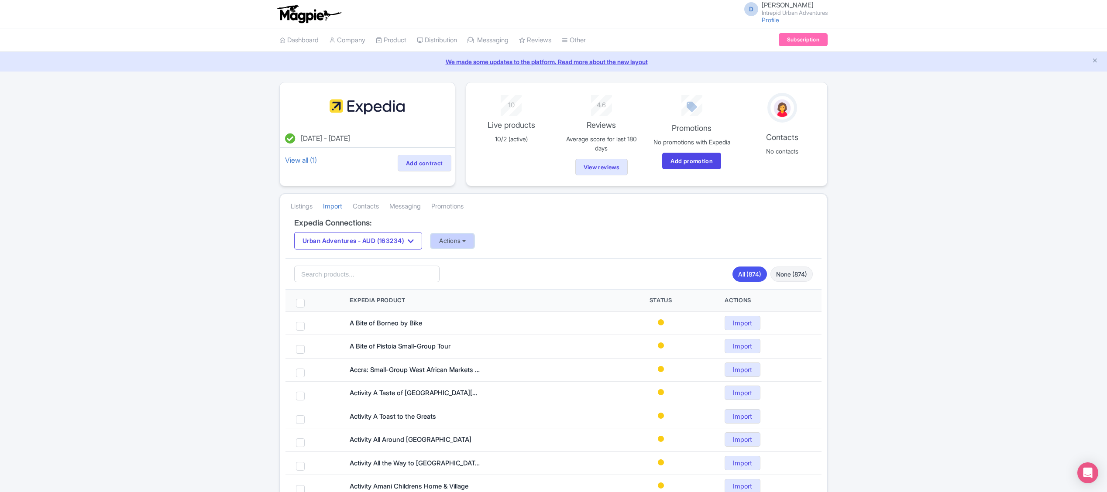
click at [466, 243] on button "Actions" at bounding box center [452, 241] width 43 height 14
click at [477, 259] on link "Update Connection" at bounding box center [487, 261] width 112 height 14
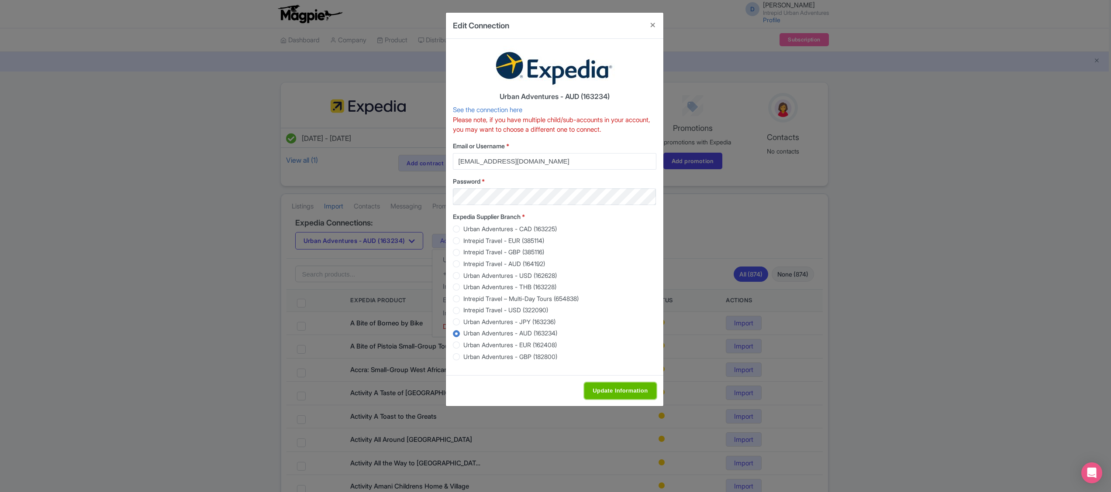
click at [615, 389] on input "Update Information" at bounding box center [620, 391] width 72 height 17
type input "Update Information"
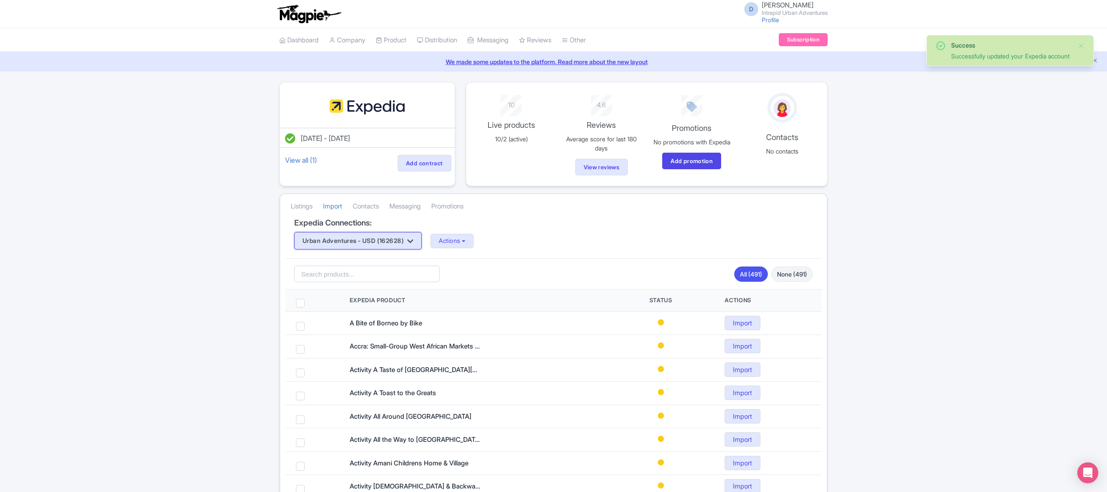
click at [380, 246] on button "Urban Adventures - USD (162628)" at bounding box center [357, 240] width 127 height 17
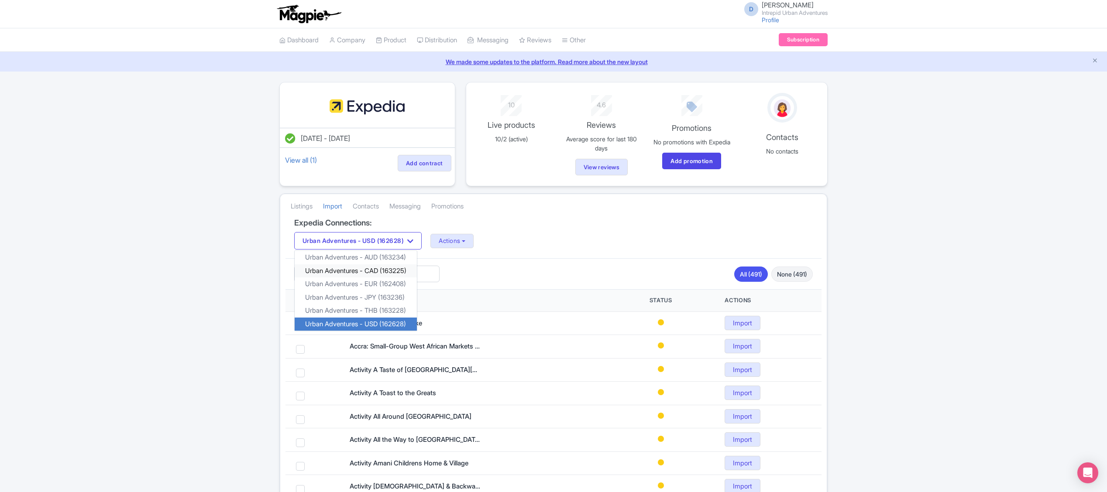
click at [385, 275] on link "Urban Adventures - CAD (163225)" at bounding box center [356, 272] width 122 height 14
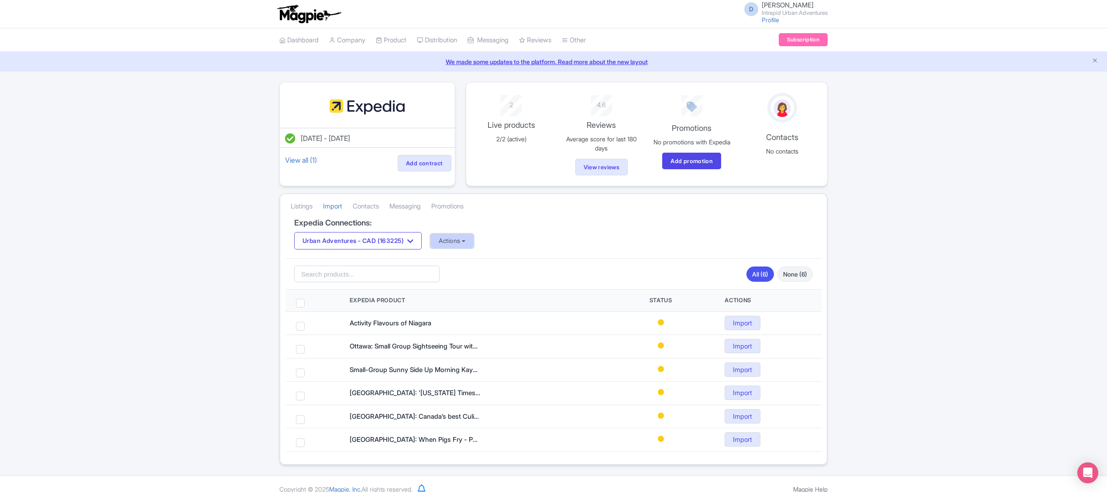
click at [461, 248] on button "Actions" at bounding box center [451, 241] width 43 height 14
click at [481, 266] on link "Update Connection" at bounding box center [487, 261] width 112 height 14
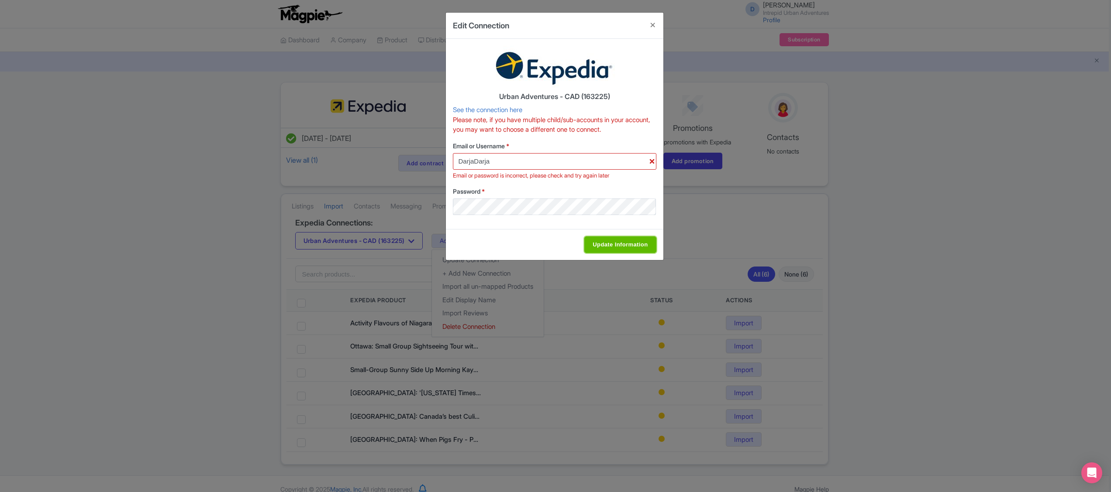
click at [600, 247] on input "Update Information" at bounding box center [620, 245] width 72 height 17
type input "Saving..."
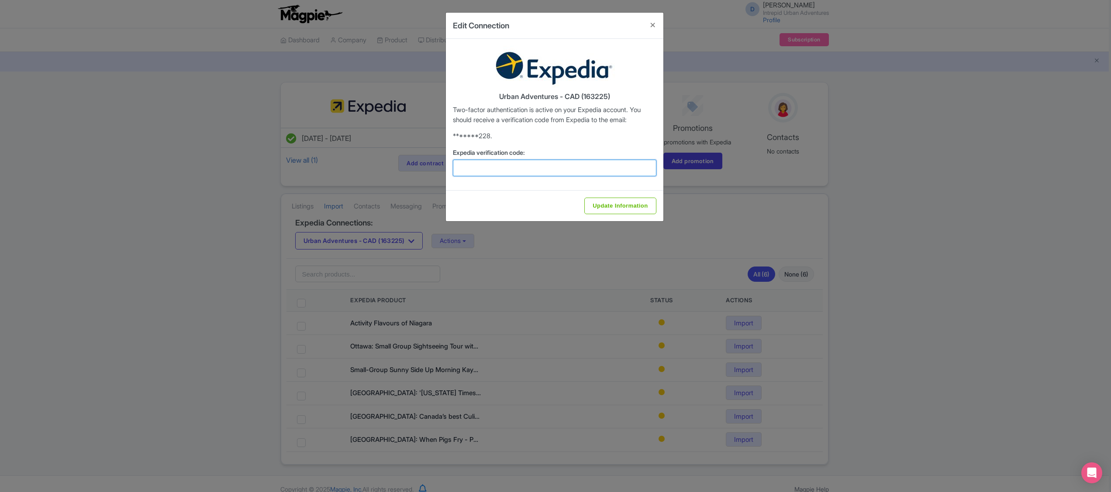
click at [519, 162] on input "Expedia verification code:" at bounding box center [554, 168] width 203 height 17
type input "774129"
click at [600, 200] on input "Update Information" at bounding box center [620, 206] width 72 height 17
type input "Saving..."
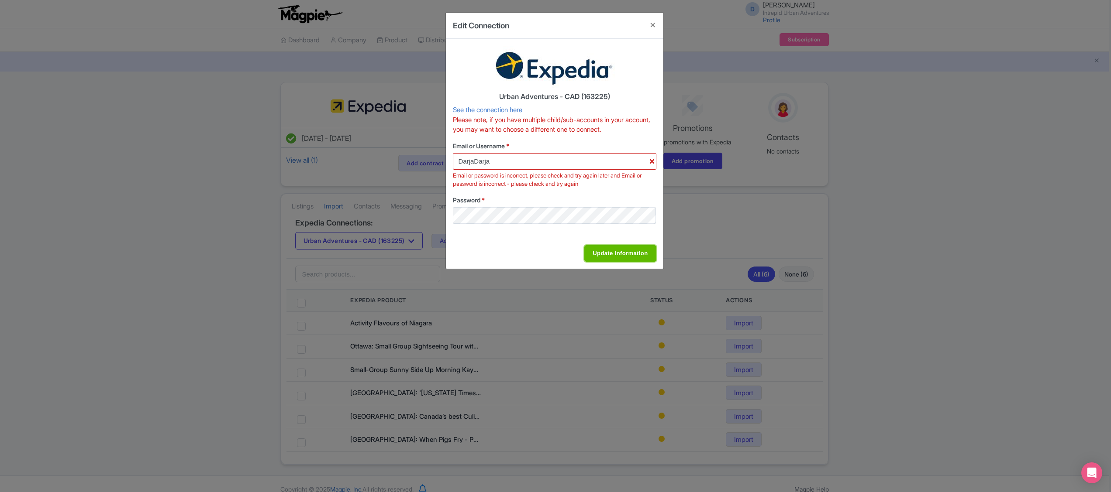
click at [619, 247] on input "Update Information" at bounding box center [620, 253] width 72 height 17
type input "Saving..."
click at [654, 27] on button "Close" at bounding box center [652, 25] width 21 height 25
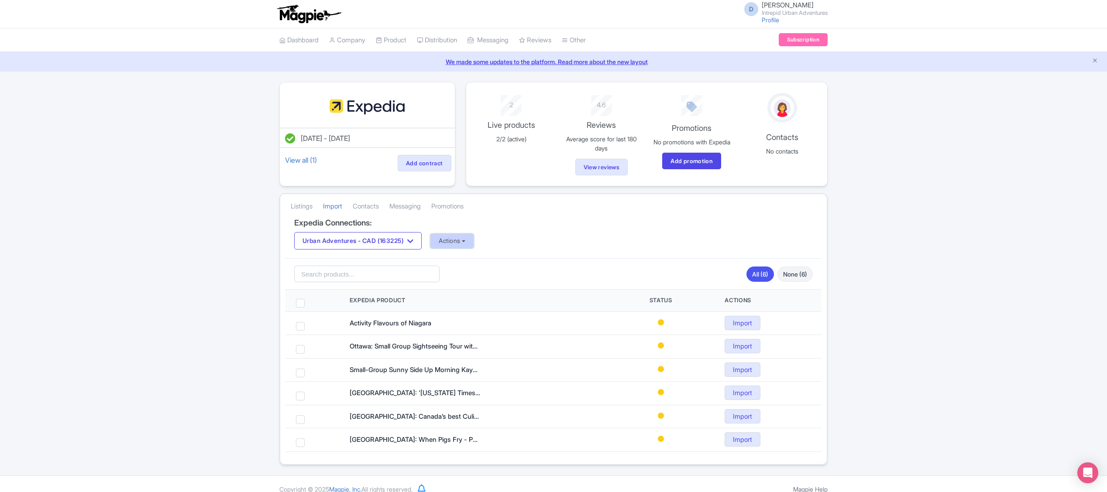
click at [464, 248] on button "Actions" at bounding box center [451, 241] width 43 height 14
click at [480, 266] on link "Update Connection" at bounding box center [487, 261] width 112 height 14
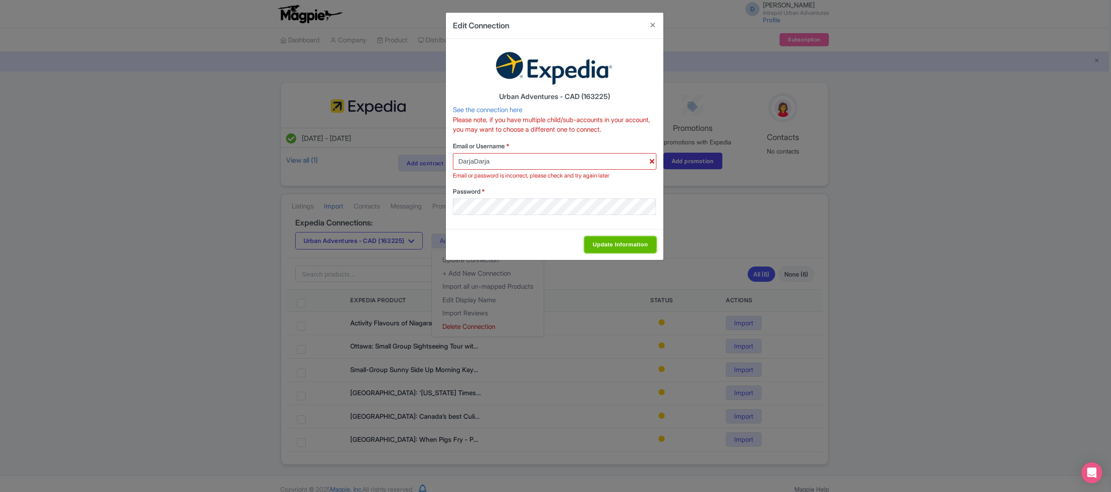
click at [619, 245] on input "Update Information" at bounding box center [620, 245] width 72 height 17
type input "Saving..."
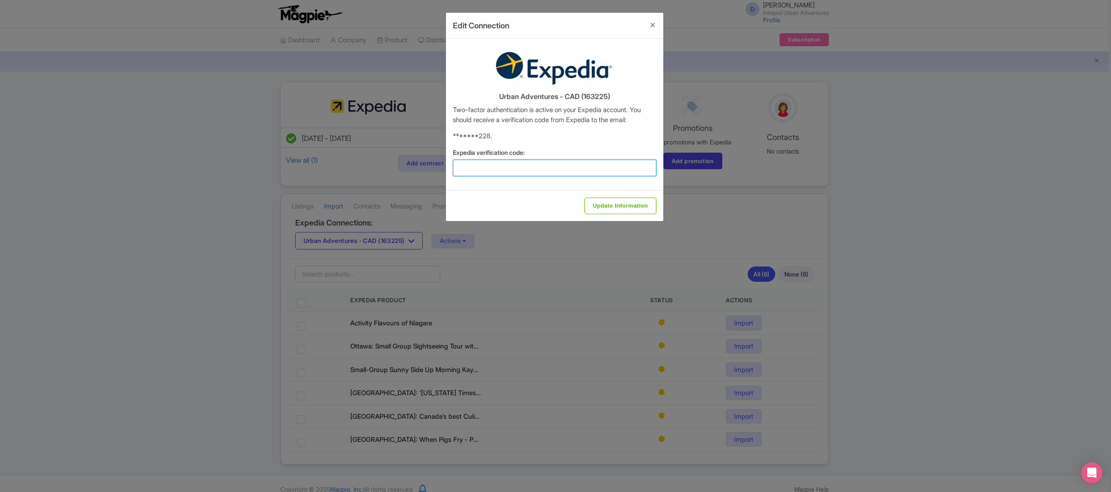
click at [531, 173] on input "Expedia verification code:" at bounding box center [554, 168] width 203 height 17
type input "213563"
click at [608, 210] on input "Update Information" at bounding box center [620, 206] width 72 height 17
type input "Saving..."
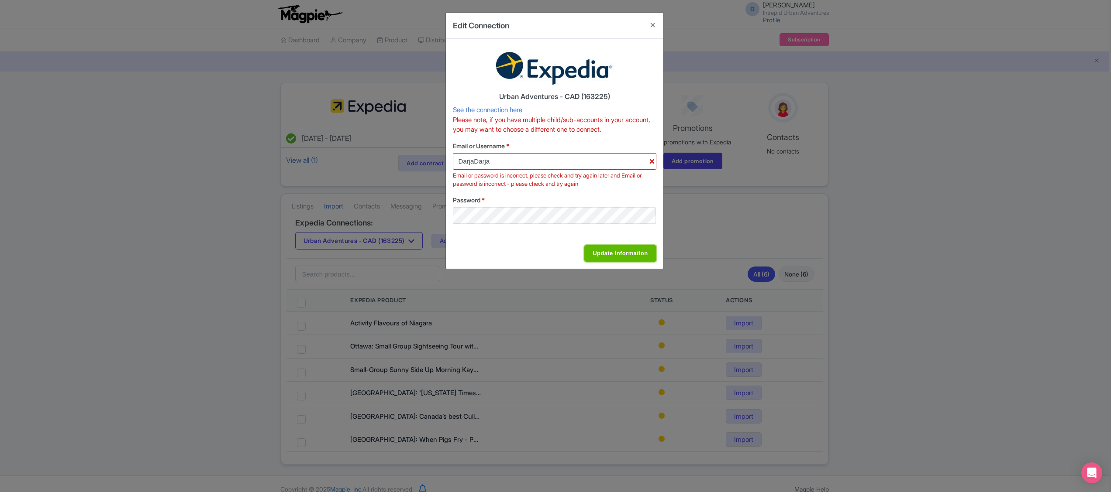
click at [609, 257] on input "Update Information" at bounding box center [620, 253] width 72 height 17
type input "Saving..."
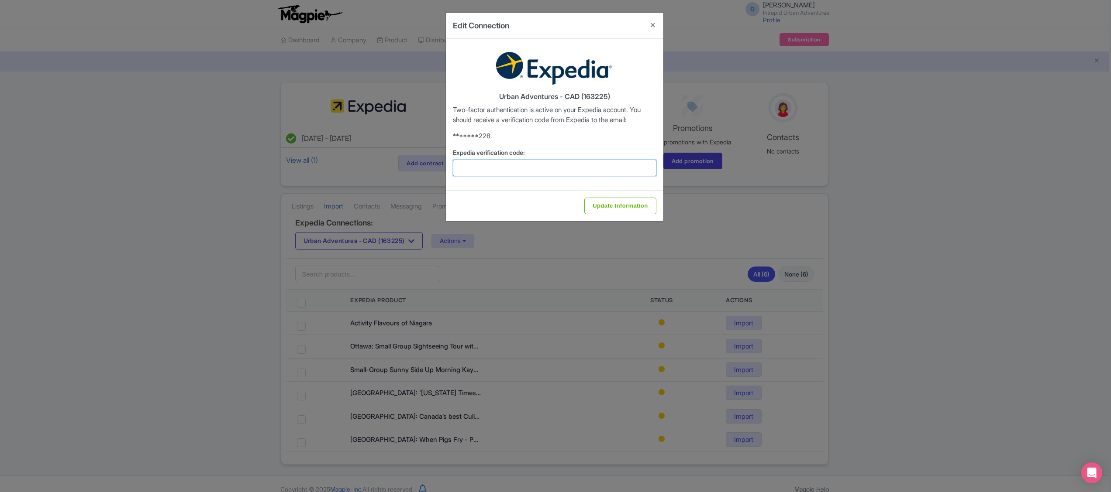
click at [511, 176] on input "Expedia verification code:" at bounding box center [554, 168] width 203 height 17
type input "449672"
click at [611, 203] on input "Update Information" at bounding box center [620, 206] width 72 height 17
click at [619, 205] on input "Update Information" at bounding box center [620, 206] width 72 height 17
type input "Update Information"
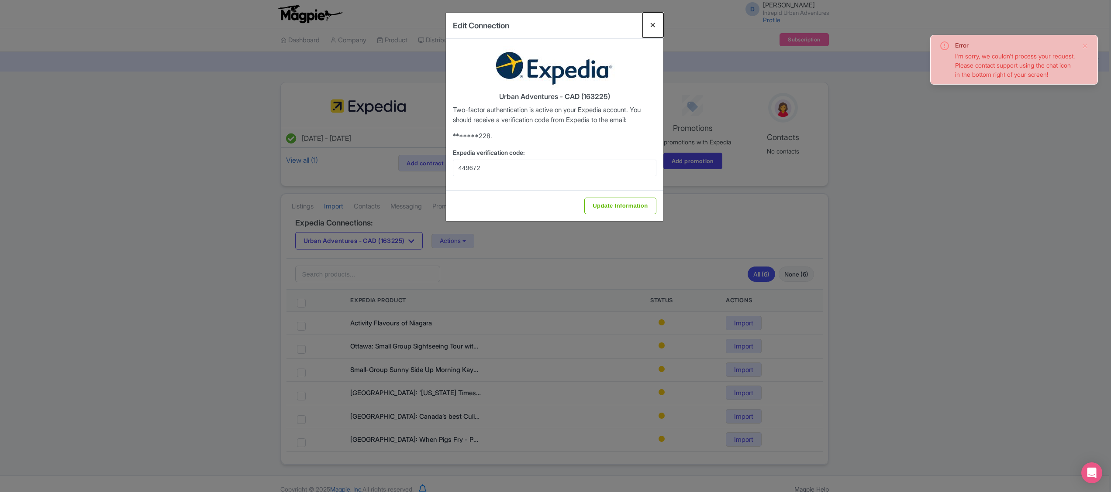
click at [654, 25] on button "Close" at bounding box center [652, 25] width 21 height 25
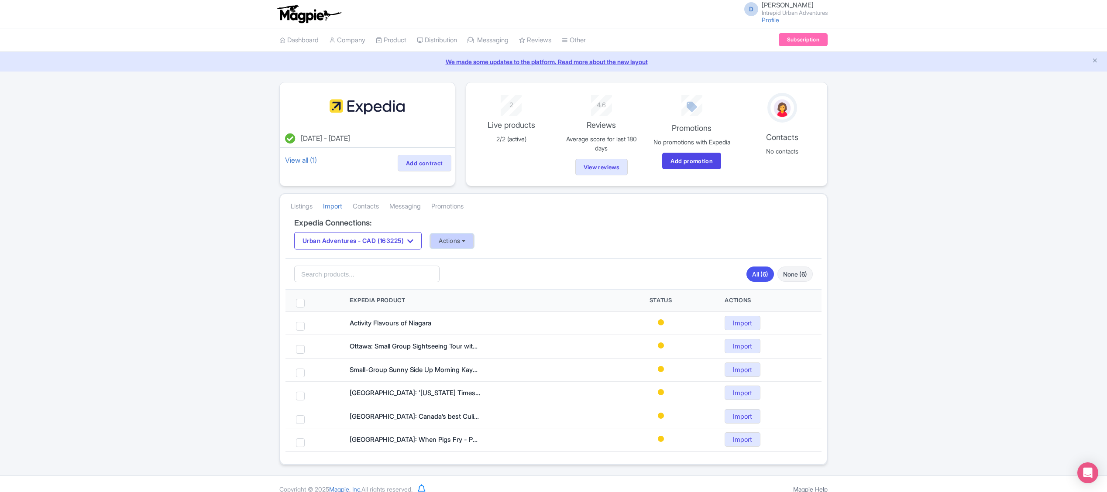
click at [457, 248] on button "Actions" at bounding box center [451, 241] width 43 height 14
click at [472, 260] on link "Update Connection" at bounding box center [487, 261] width 112 height 14
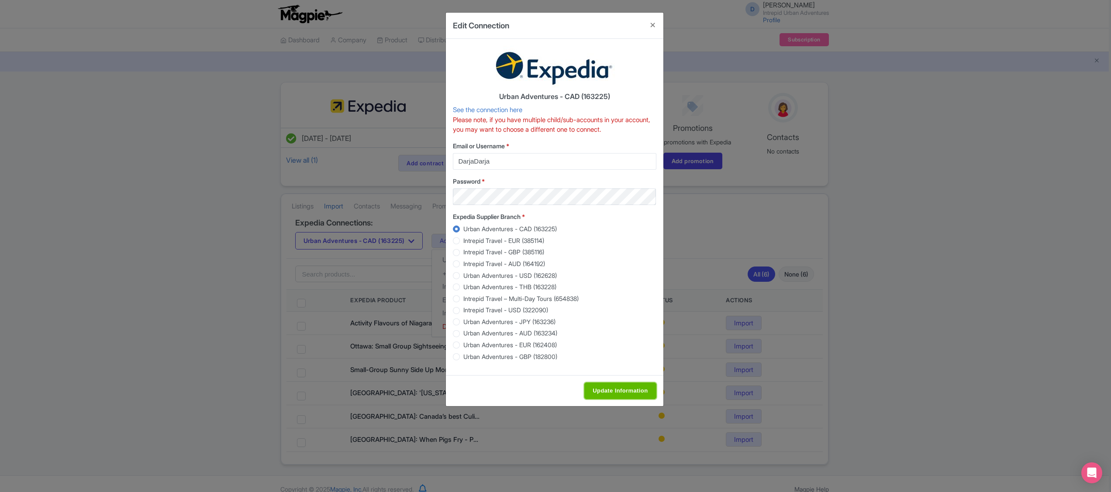
click at [616, 392] on input "Update Information" at bounding box center [620, 391] width 72 height 17
type input "Saving..."
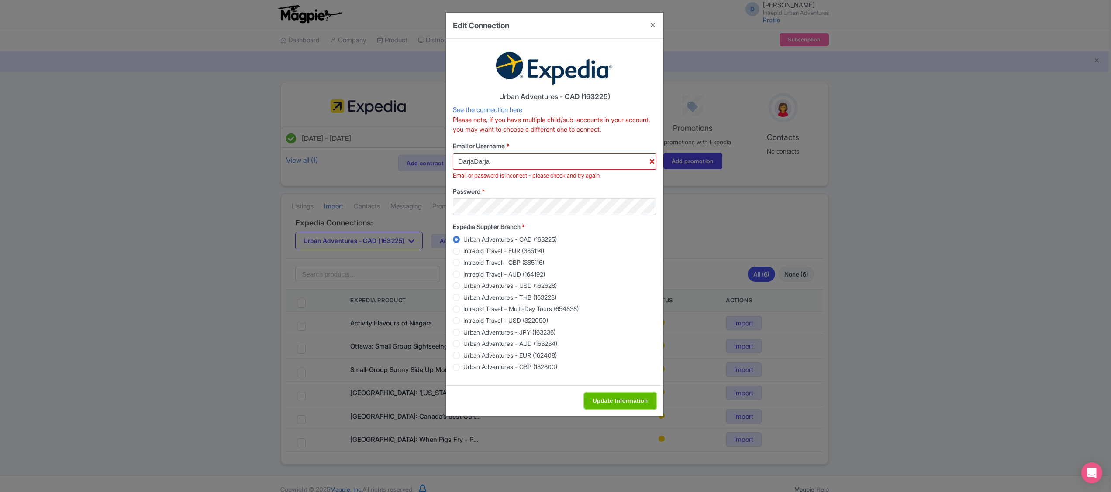
click at [615, 399] on input "Update Information" at bounding box center [620, 401] width 72 height 17
type input "Update Information"
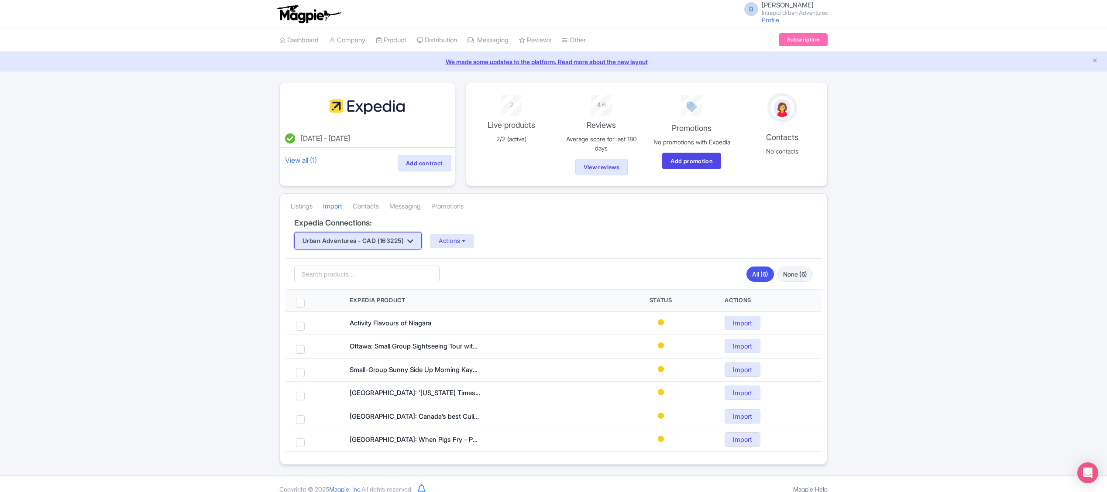
click at [408, 240] on button "Urban Adventures - CAD (163225)" at bounding box center [357, 240] width 127 height 17
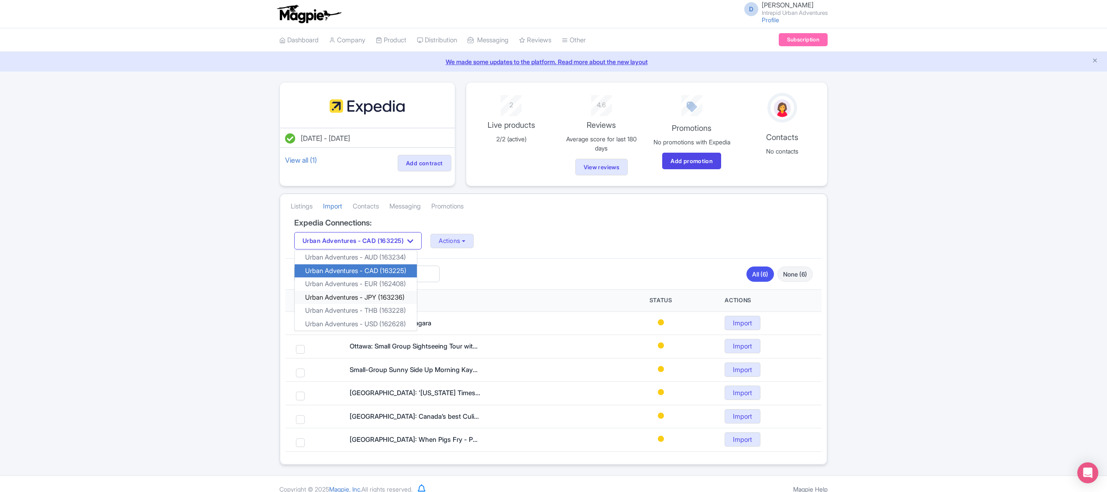
click at [403, 299] on link "Urban Adventures - JPY (163236)" at bounding box center [356, 298] width 122 height 14
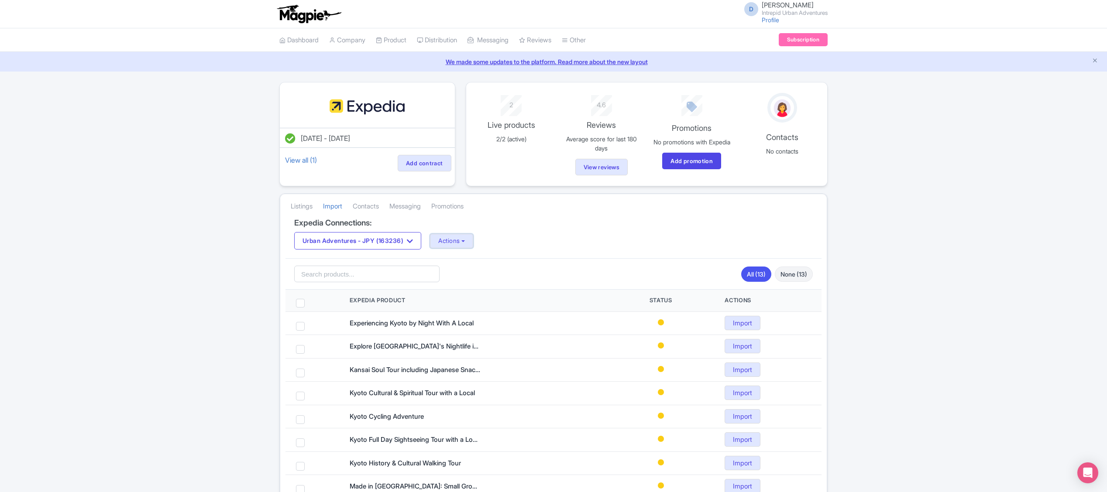
click at [462, 244] on button "Actions" at bounding box center [451, 241] width 43 height 14
click at [474, 265] on link "Update Connection" at bounding box center [486, 261] width 112 height 14
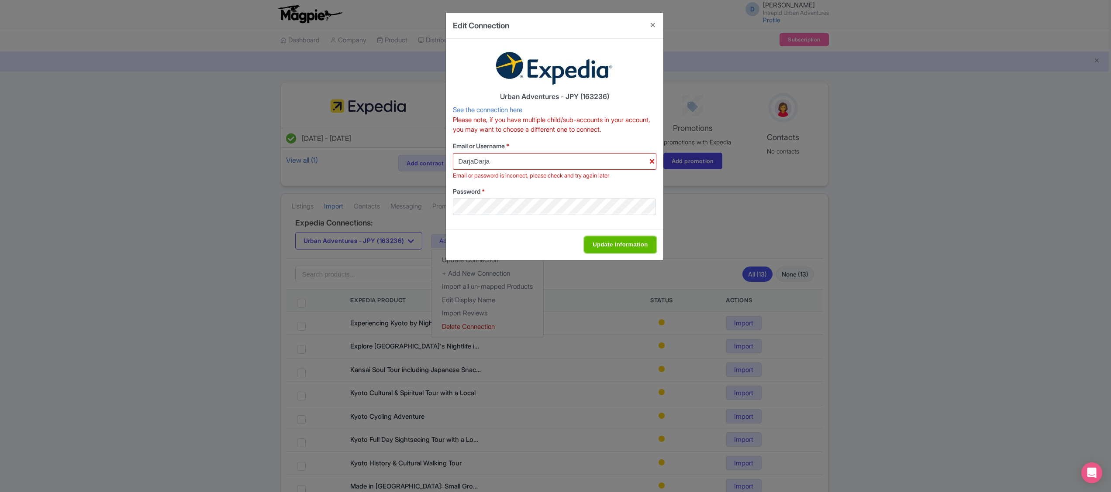
click at [617, 248] on input "Update Information" at bounding box center [620, 245] width 72 height 17
type input "Saving..."
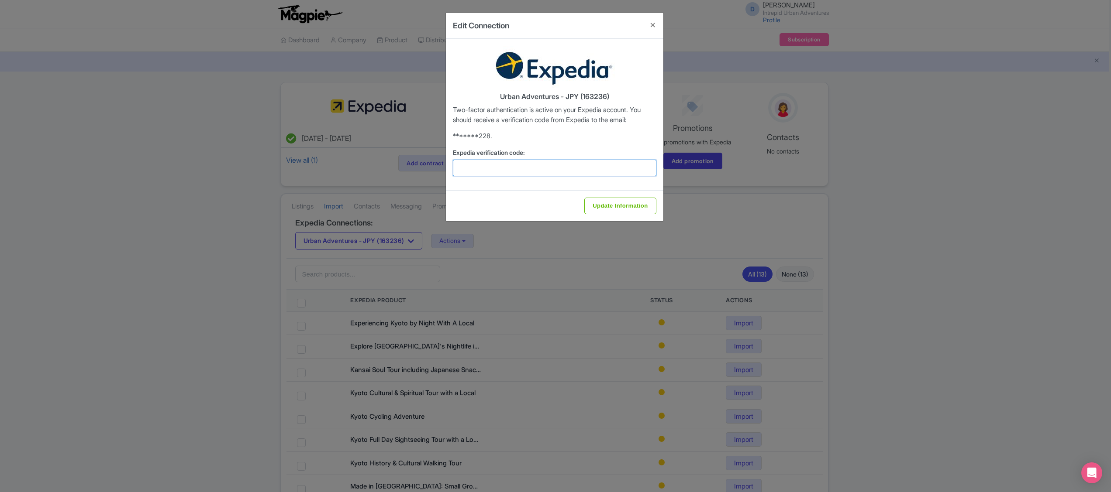
click at [477, 170] on input "Expedia verification code:" at bounding box center [554, 168] width 203 height 17
type input "295701"
click at [613, 206] on input "Update Information" at bounding box center [620, 206] width 72 height 17
click at [628, 211] on input "Update Information" at bounding box center [620, 206] width 72 height 17
type input "Update Information"
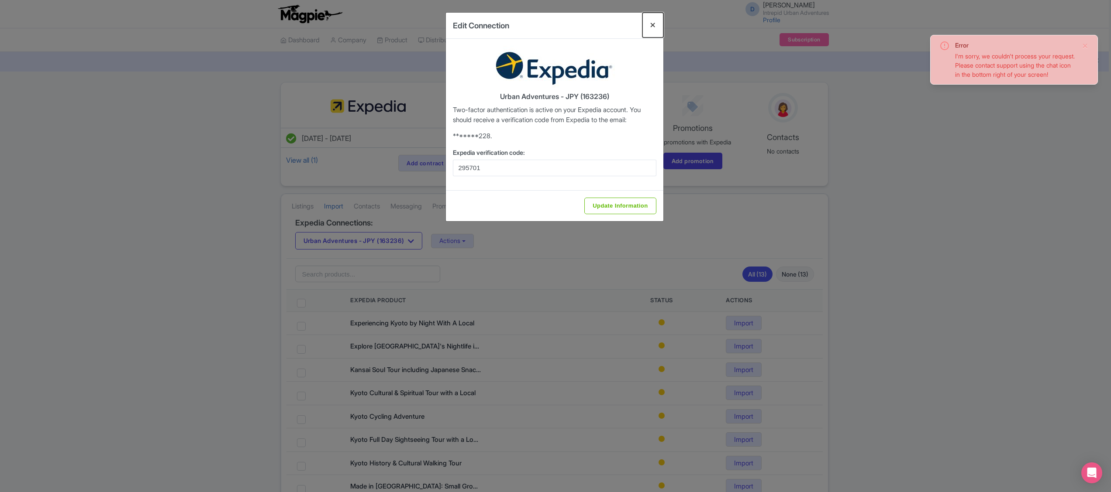
click at [652, 25] on button "Close" at bounding box center [652, 25] width 21 height 25
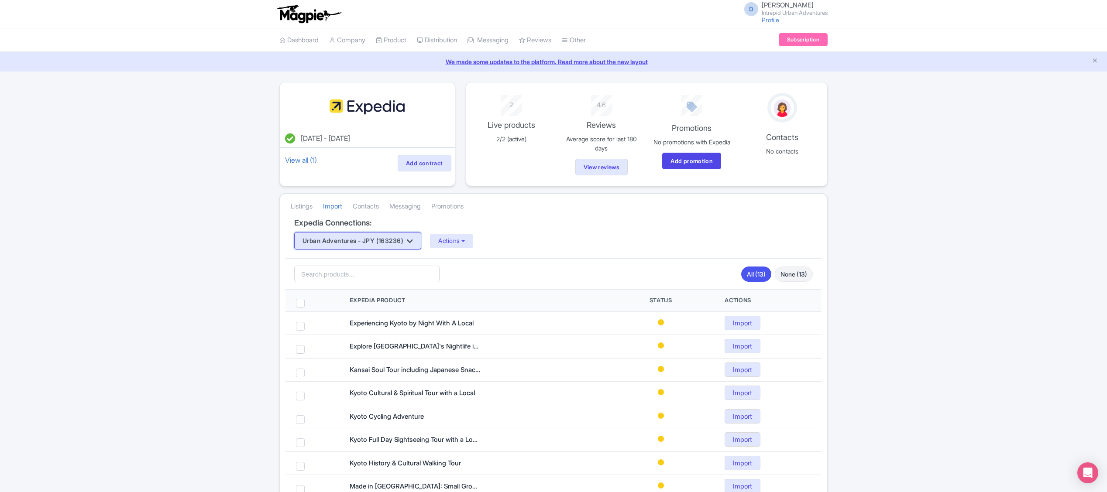
click at [367, 245] on button "Urban Adventures - JPY (163236)" at bounding box center [357, 240] width 127 height 17
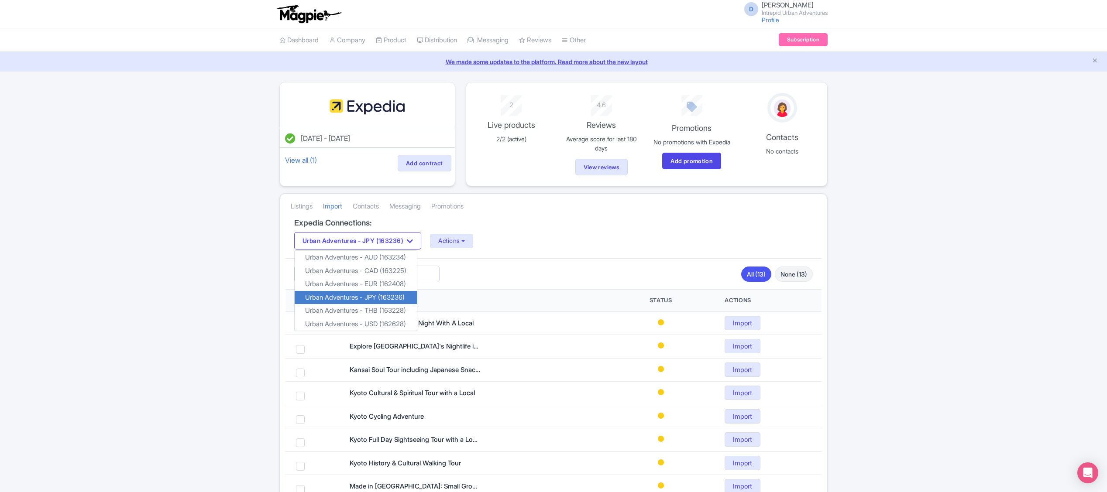
click at [388, 299] on link "Urban Adventures - JPY (163236)" at bounding box center [356, 298] width 122 height 14
click at [465, 244] on button "Actions" at bounding box center [451, 241] width 43 height 14
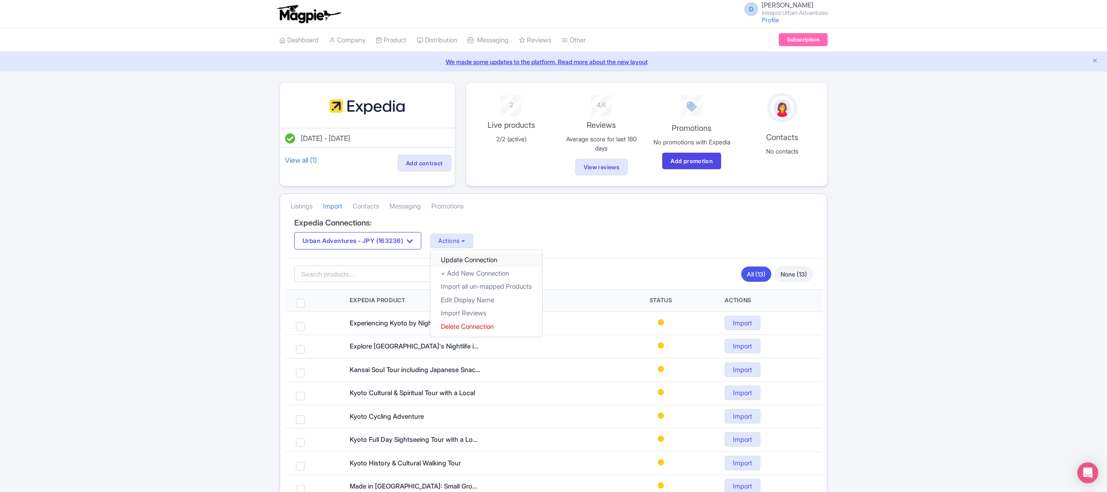
click at [475, 267] on link "Update Connection" at bounding box center [486, 261] width 112 height 14
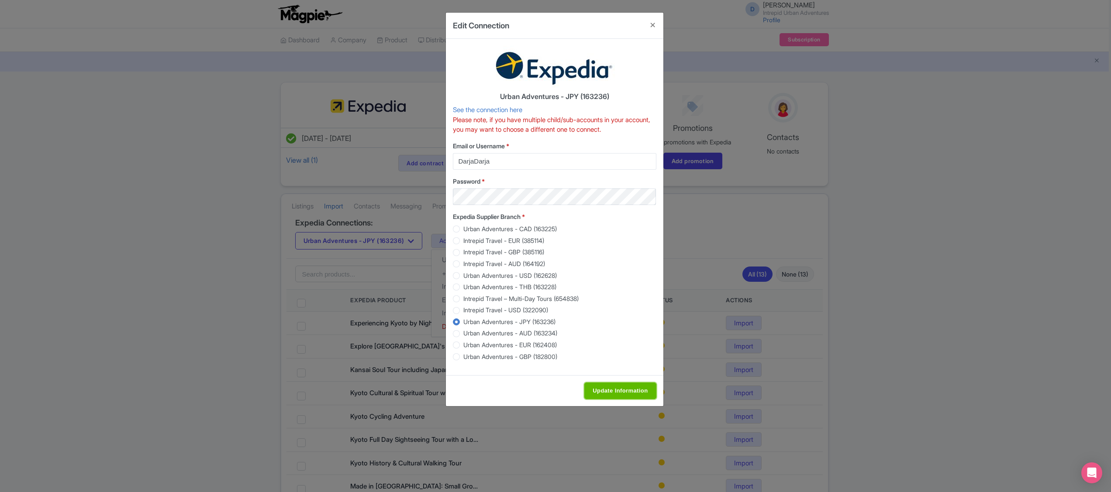
click at [617, 385] on input "Update Information" at bounding box center [620, 391] width 72 height 17
type input "Update Information"
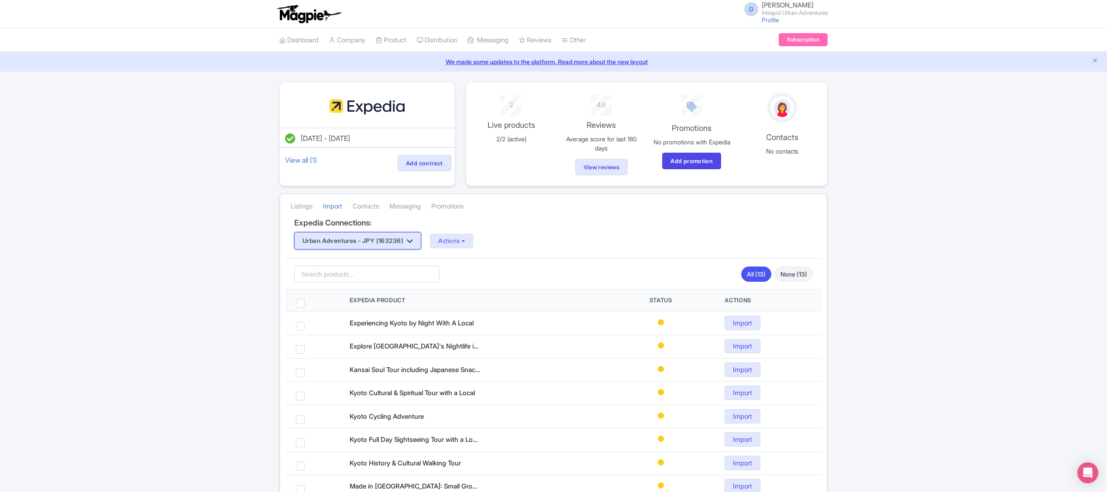
click at [398, 249] on button "Urban Adventures - JPY (163236)" at bounding box center [357, 240] width 127 height 17
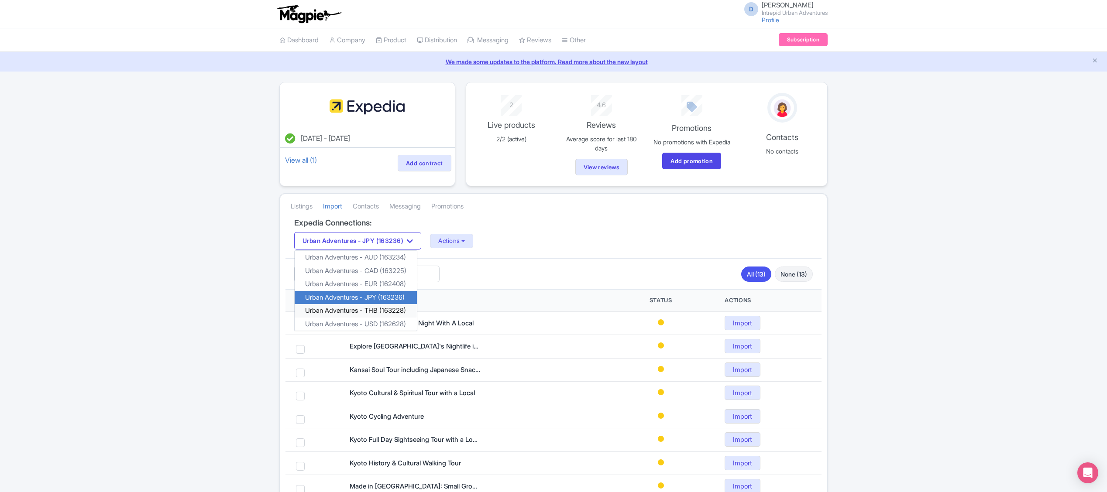
click at [398, 316] on link "Urban Adventures - THB (163228)" at bounding box center [356, 311] width 122 height 14
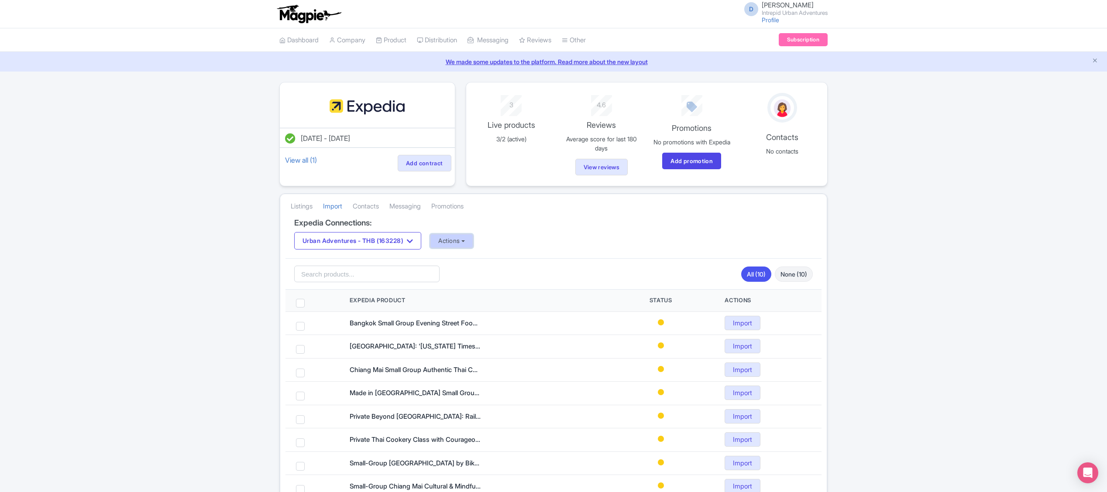
click at [451, 248] on button "Actions" at bounding box center [451, 241] width 43 height 14
click at [516, 262] on link "Update Connection" at bounding box center [486, 261] width 112 height 14
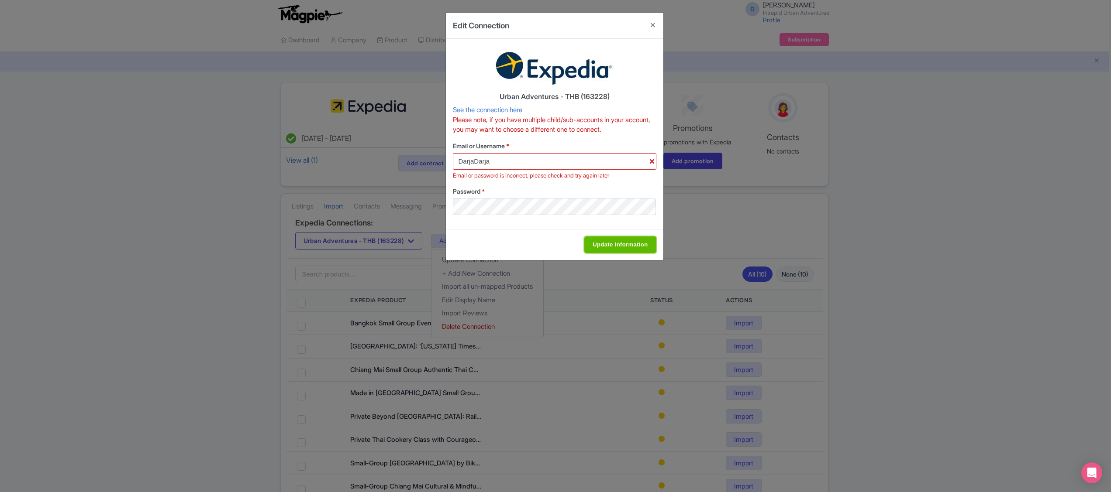
click at [599, 250] on input "Update Information" at bounding box center [620, 245] width 72 height 17
type input "Saving..."
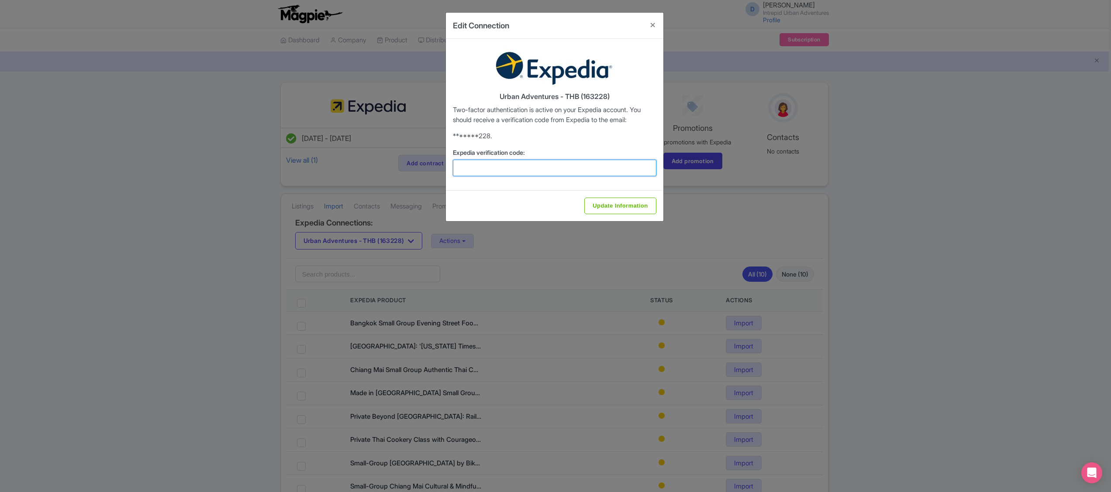
drag, startPoint x: 599, startPoint y: 250, endPoint x: 524, endPoint y: 166, distance: 112.3
click at [524, 166] on div "Edit Connection Urban Adventures - THB (163228) Two-factor authentication is ac…" at bounding box center [555, 246] width 1111 height 492
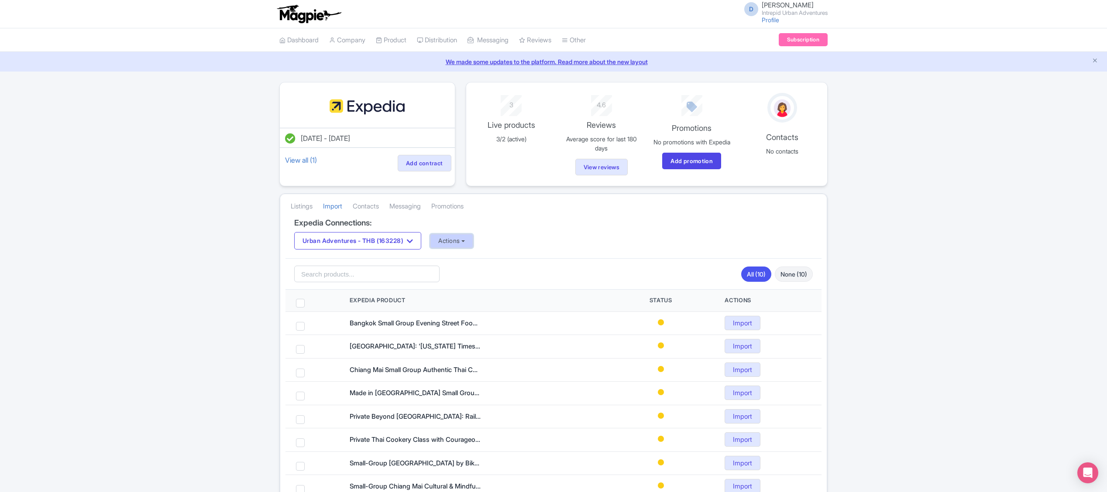
click at [458, 247] on button "Actions" at bounding box center [451, 241] width 43 height 14
click at [472, 264] on link "Update Connection" at bounding box center [486, 261] width 112 height 14
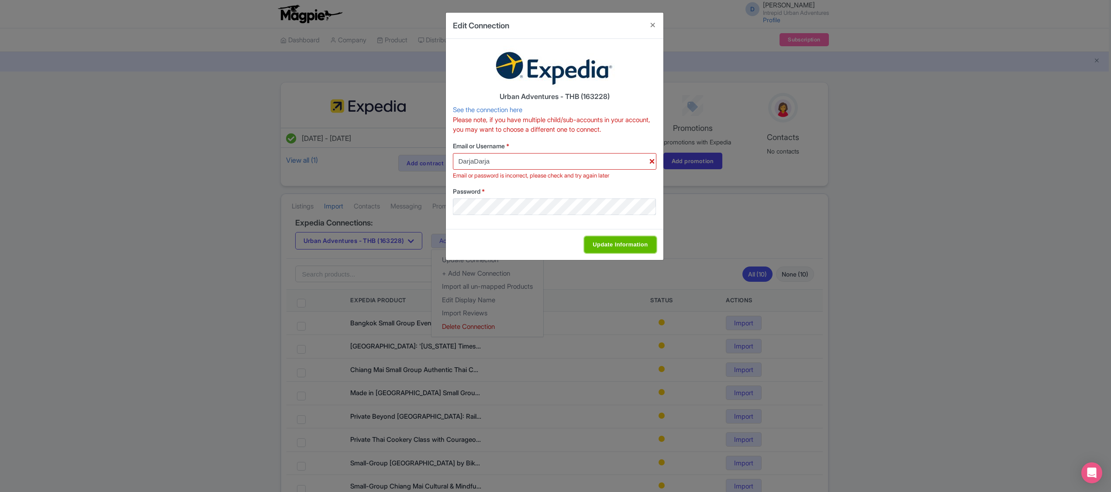
click at [628, 245] on input "Update Information" at bounding box center [620, 245] width 72 height 17
type input "Saving..."
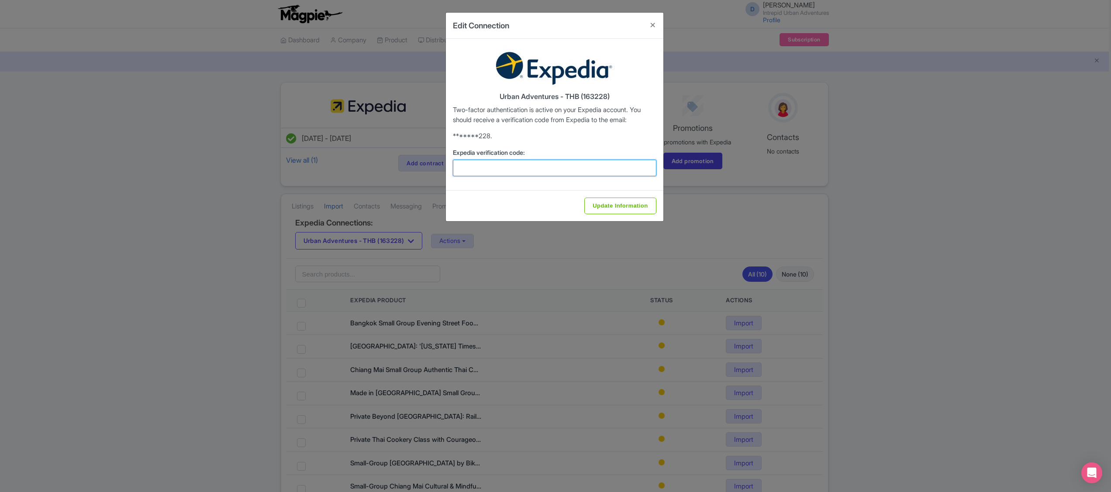
click at [502, 175] on input "Expedia verification code:" at bounding box center [554, 168] width 203 height 17
type input "409213"
click at [599, 210] on input "Update Information" at bounding box center [620, 206] width 72 height 17
type input "Saving..."
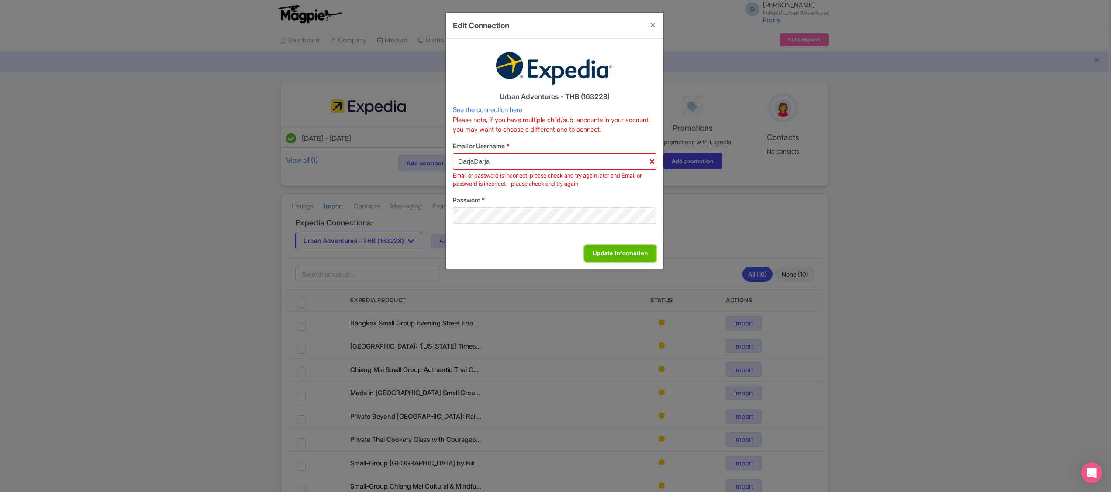
click at [617, 254] on input "Update Information" at bounding box center [620, 253] width 72 height 17
type input "Saving..."
click at [652, 25] on button "Close" at bounding box center [652, 25] width 21 height 25
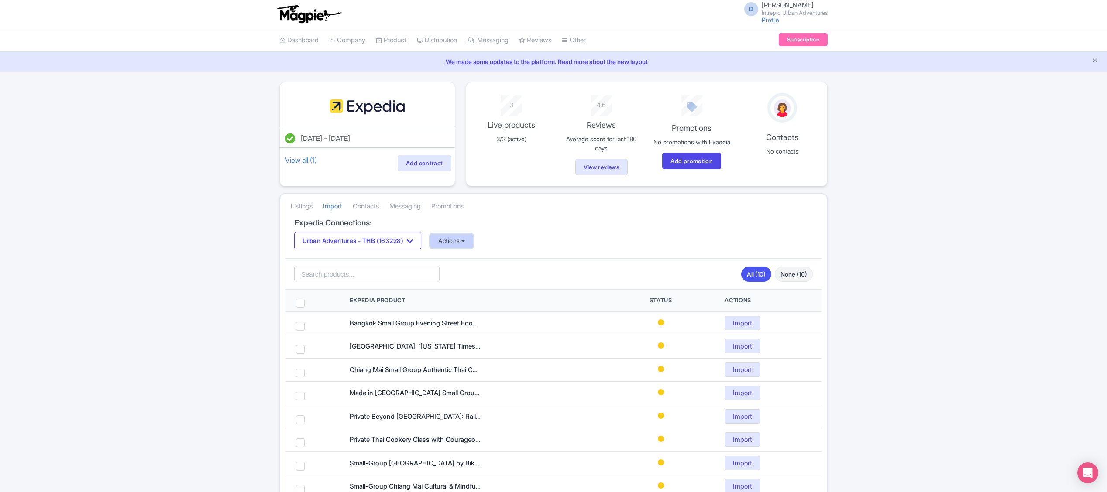
click at [445, 248] on button "Actions" at bounding box center [451, 241] width 43 height 14
click at [477, 262] on link "Update Connection" at bounding box center [486, 261] width 112 height 14
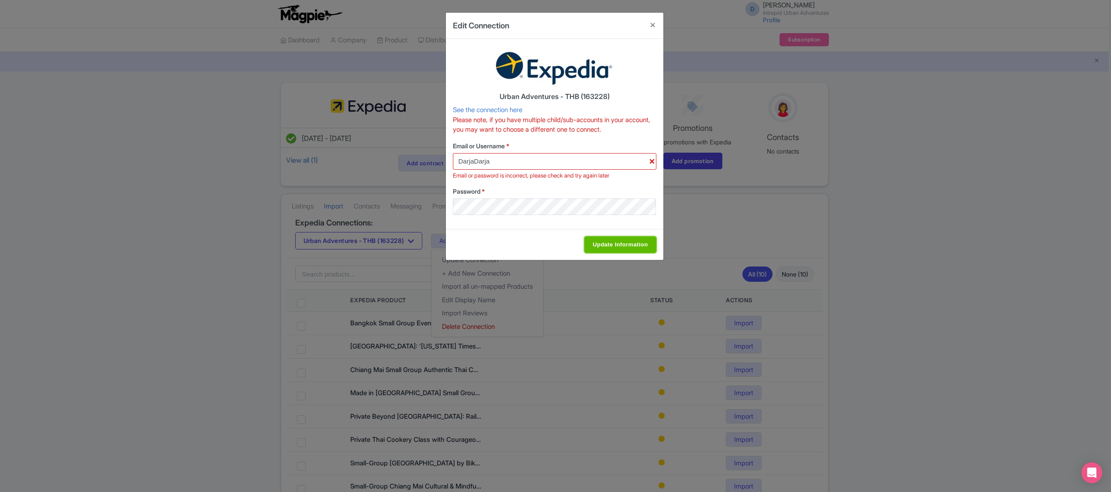
click at [615, 240] on input "Update Information" at bounding box center [620, 245] width 72 height 17
type input "Saving..."
click at [648, 20] on button "Close" at bounding box center [652, 25] width 21 height 25
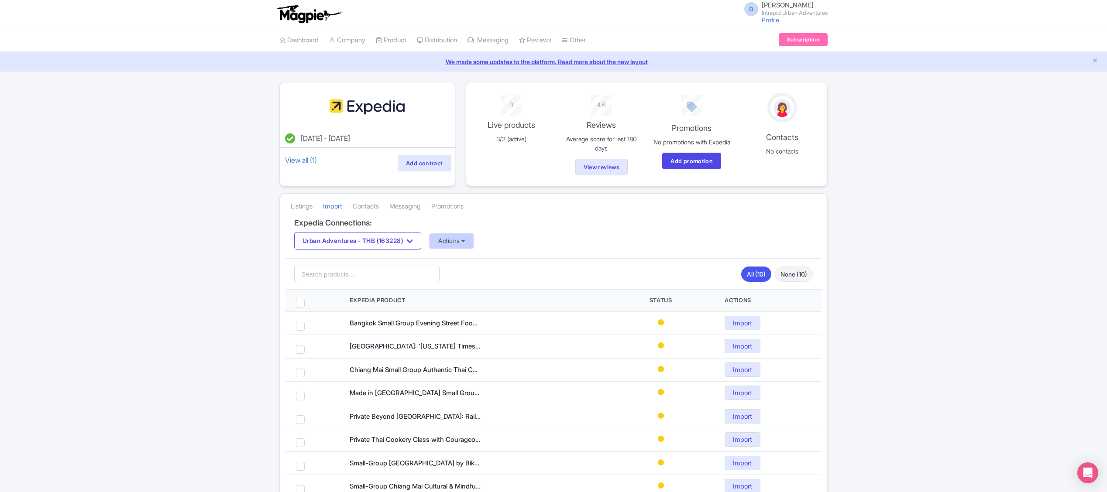
click at [463, 245] on button "Actions" at bounding box center [451, 241] width 43 height 14
click at [481, 262] on link "Update Connection" at bounding box center [486, 261] width 112 height 14
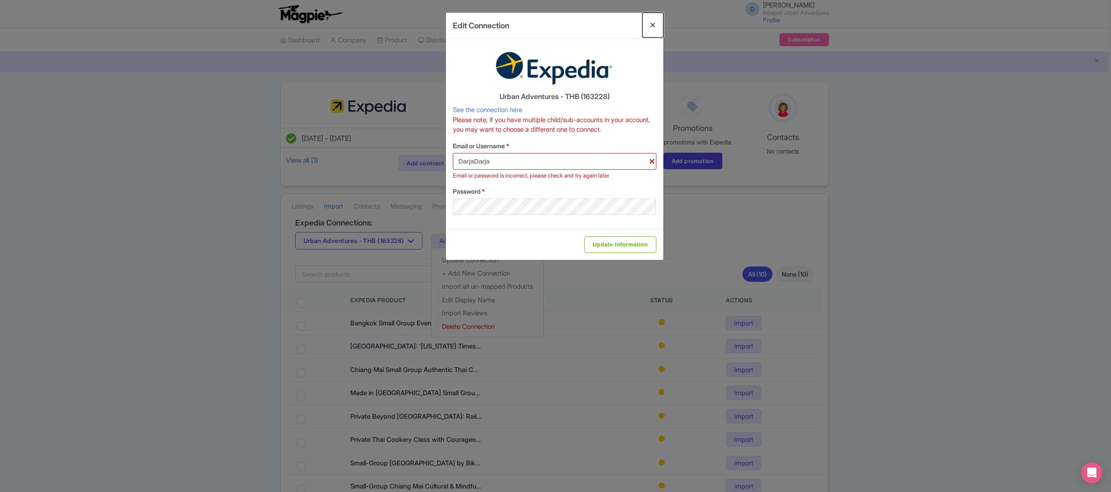
click at [653, 24] on button "Close" at bounding box center [652, 25] width 21 height 25
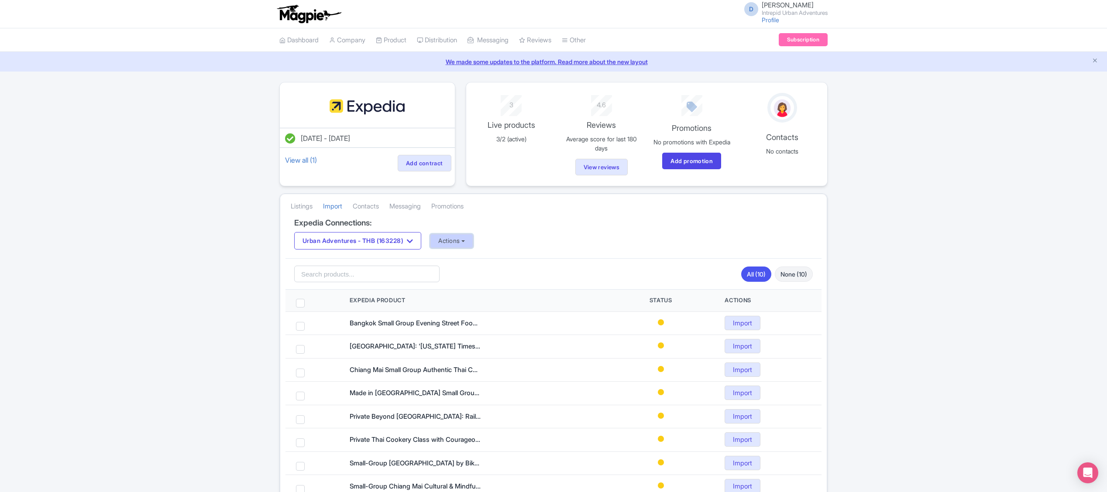
click at [459, 248] on button "Actions" at bounding box center [451, 241] width 43 height 14
click at [488, 266] on link "Update Connection" at bounding box center [486, 261] width 112 height 14
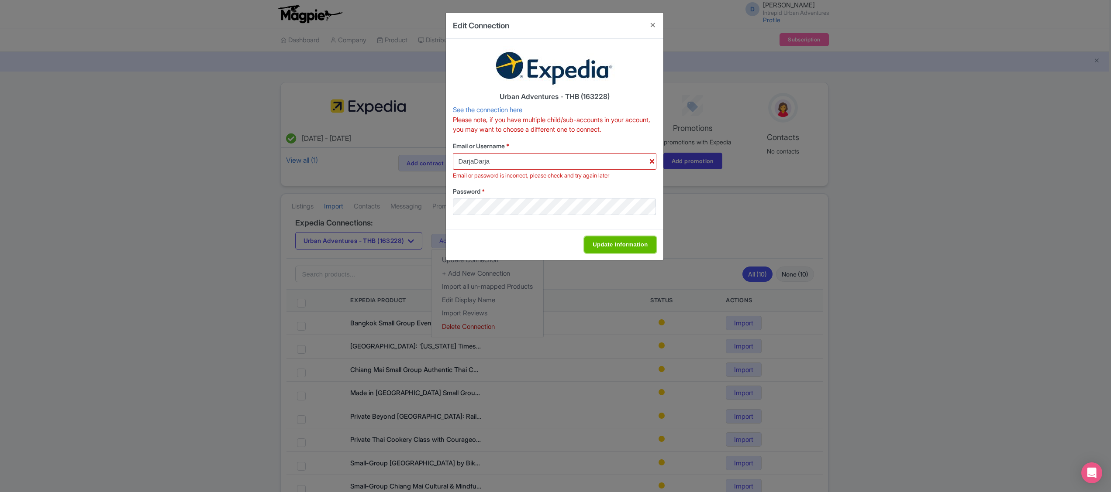
click at [627, 242] on input "Update Information" at bounding box center [620, 245] width 72 height 17
type input "Saving..."
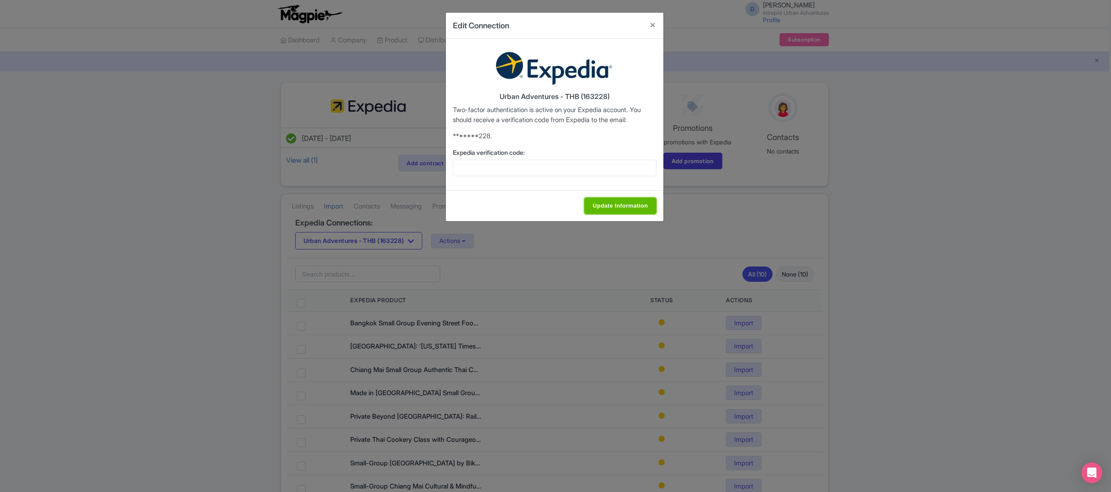
click at [601, 203] on input "Update Information" at bounding box center [620, 206] width 72 height 17
type input "Saving..."
click at [653, 31] on button "Close" at bounding box center [652, 25] width 21 height 25
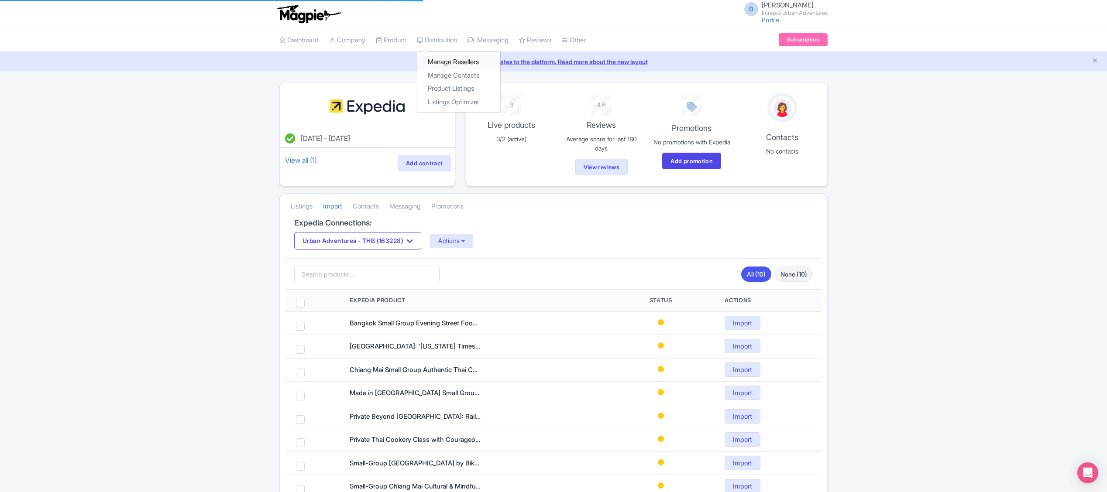
click at [455, 58] on link "Manage Resellers" at bounding box center [458, 62] width 83 height 14
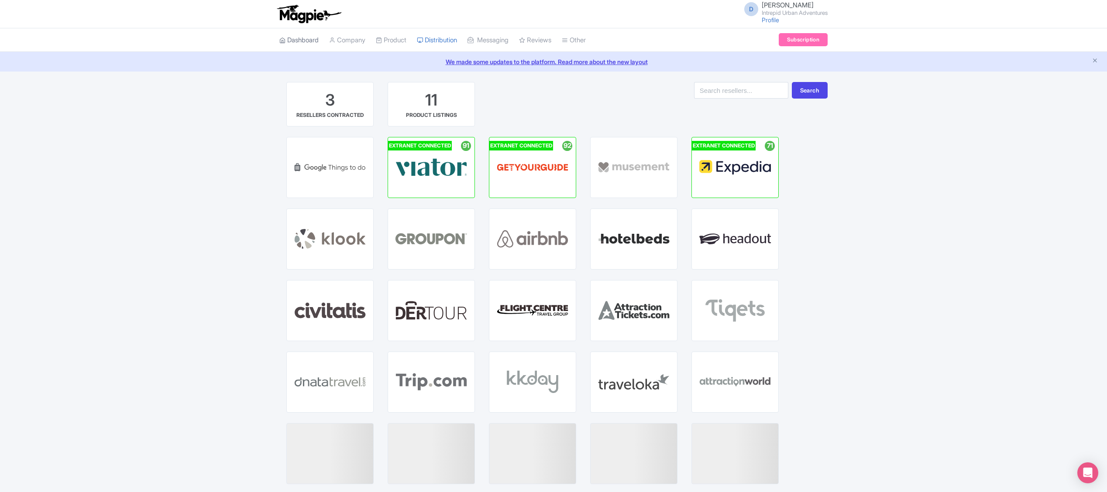
click at [310, 32] on link "Dashboard" at bounding box center [298, 40] width 39 height 24
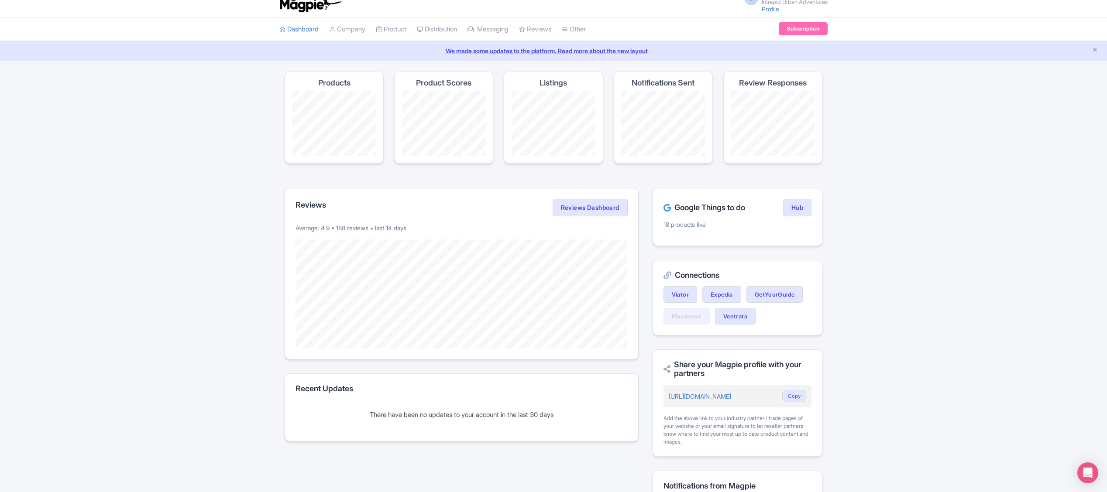
scroll to position [11, 0]
